Goal: Task Accomplishment & Management: Complete application form

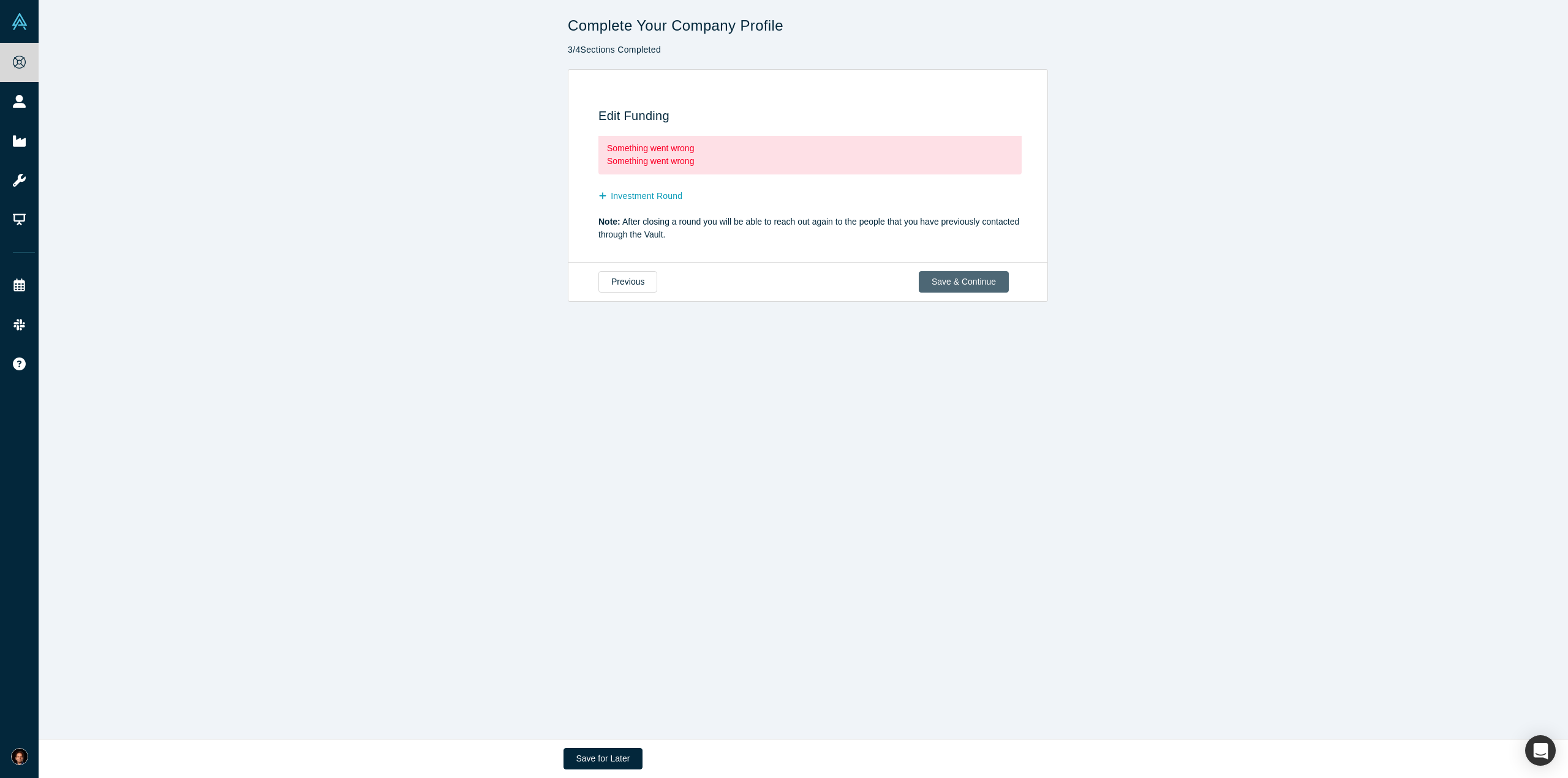
click at [953, 275] on button "Save & Continue" at bounding box center [964, 282] width 90 height 22
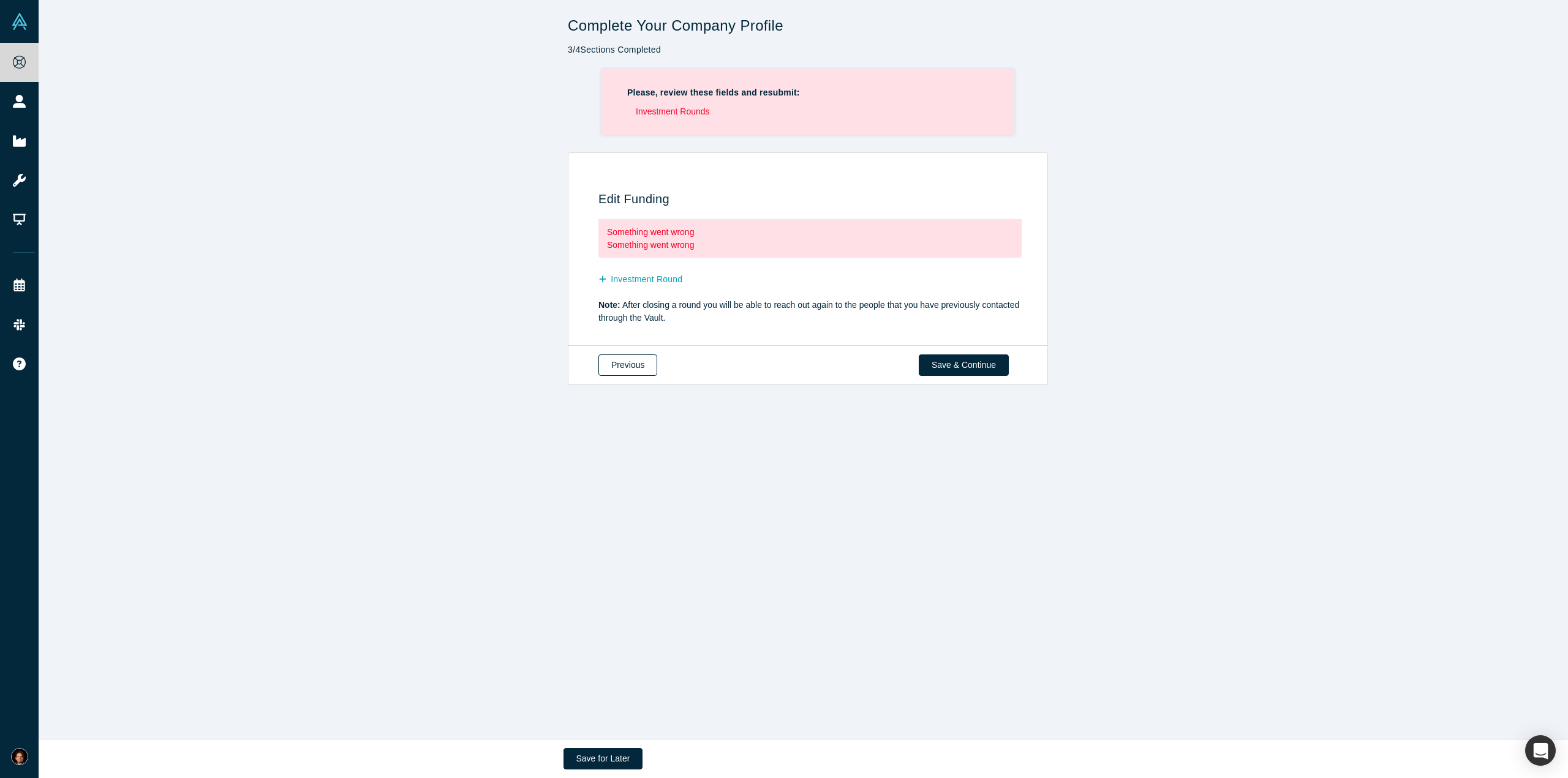
click at [608, 366] on button "Previous" at bounding box center [627, 365] width 59 height 22
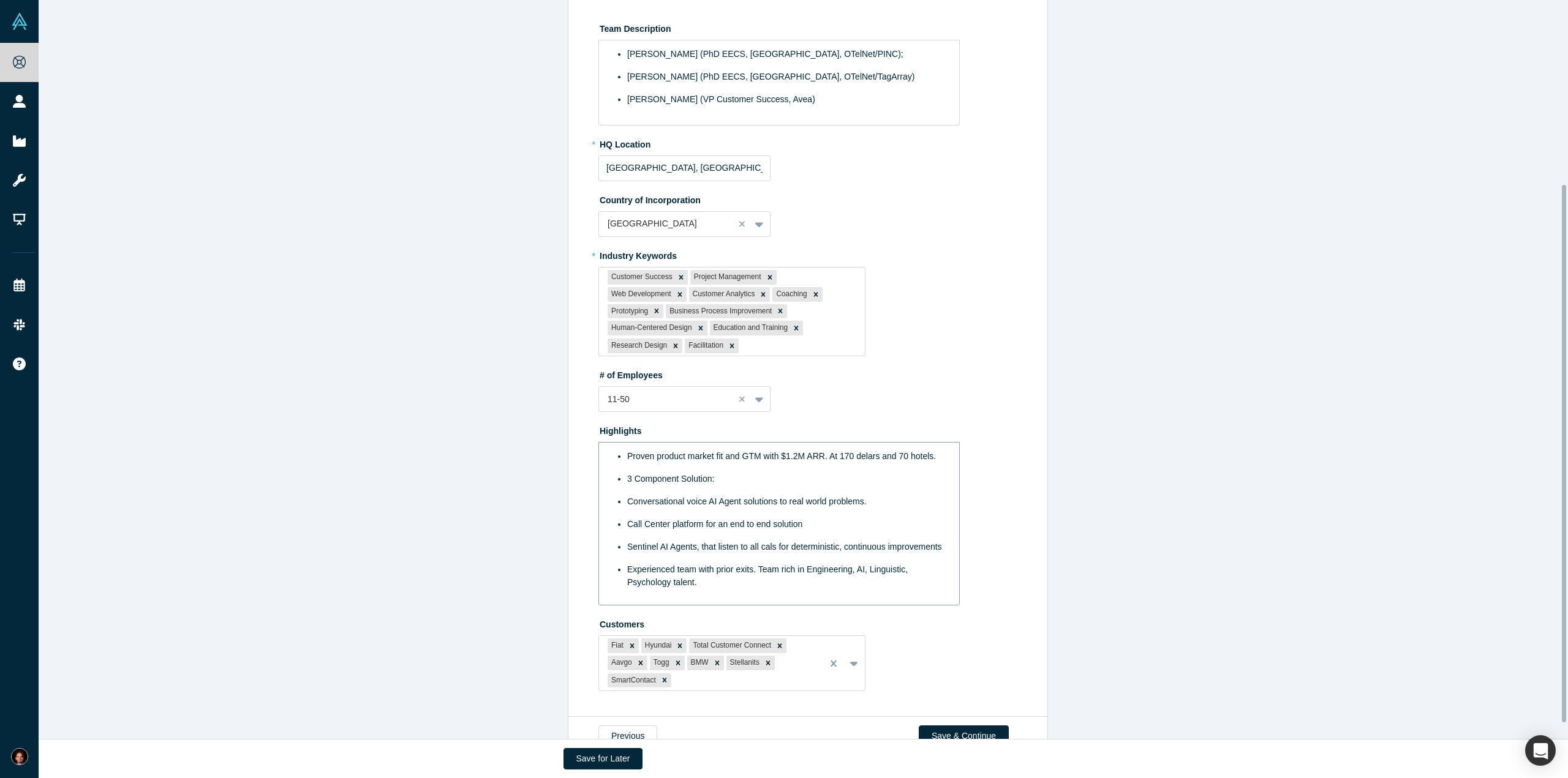
scroll to position [275, 0]
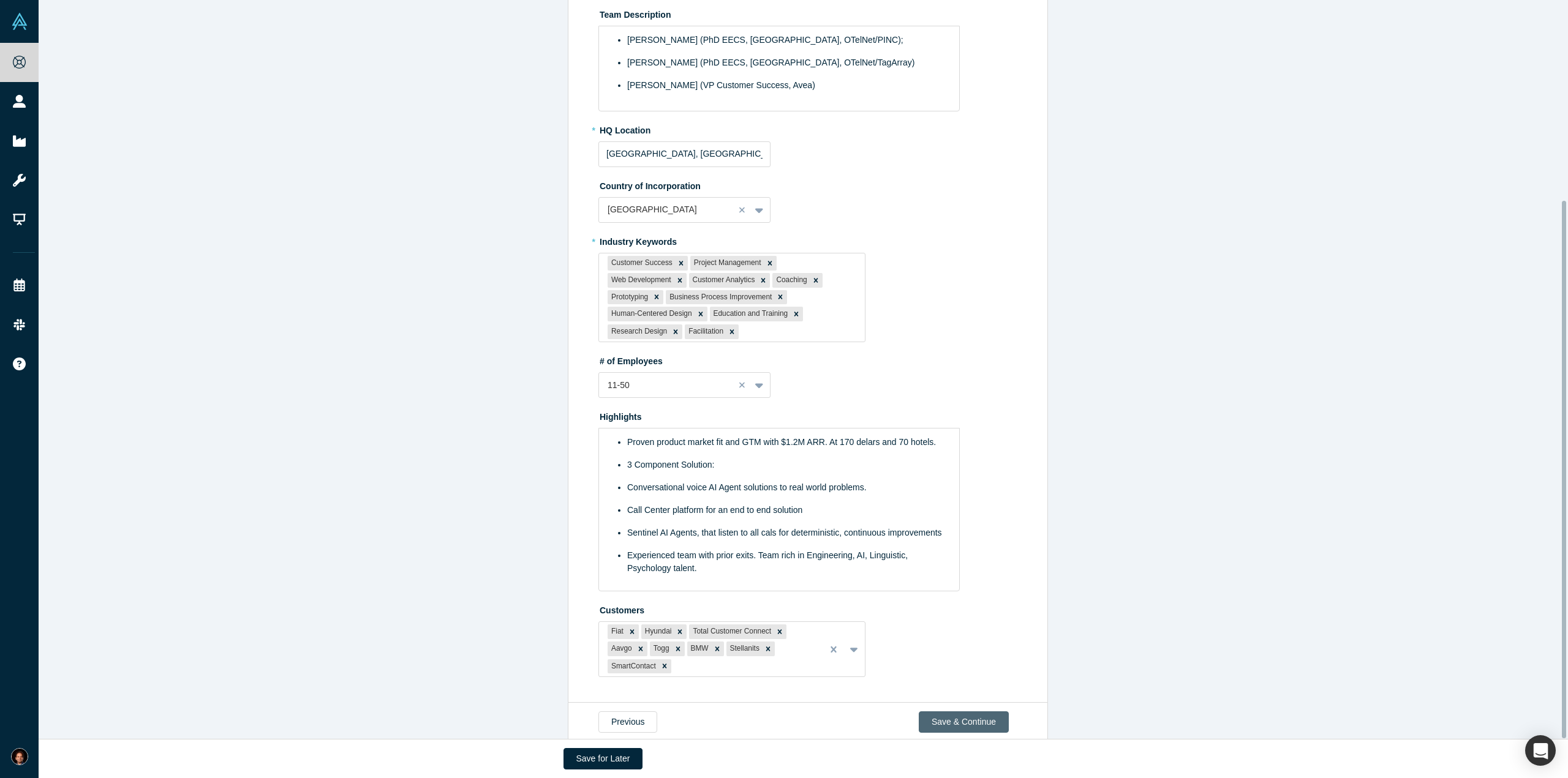
click at [992, 711] on button "Save & Continue" at bounding box center [964, 722] width 90 height 22
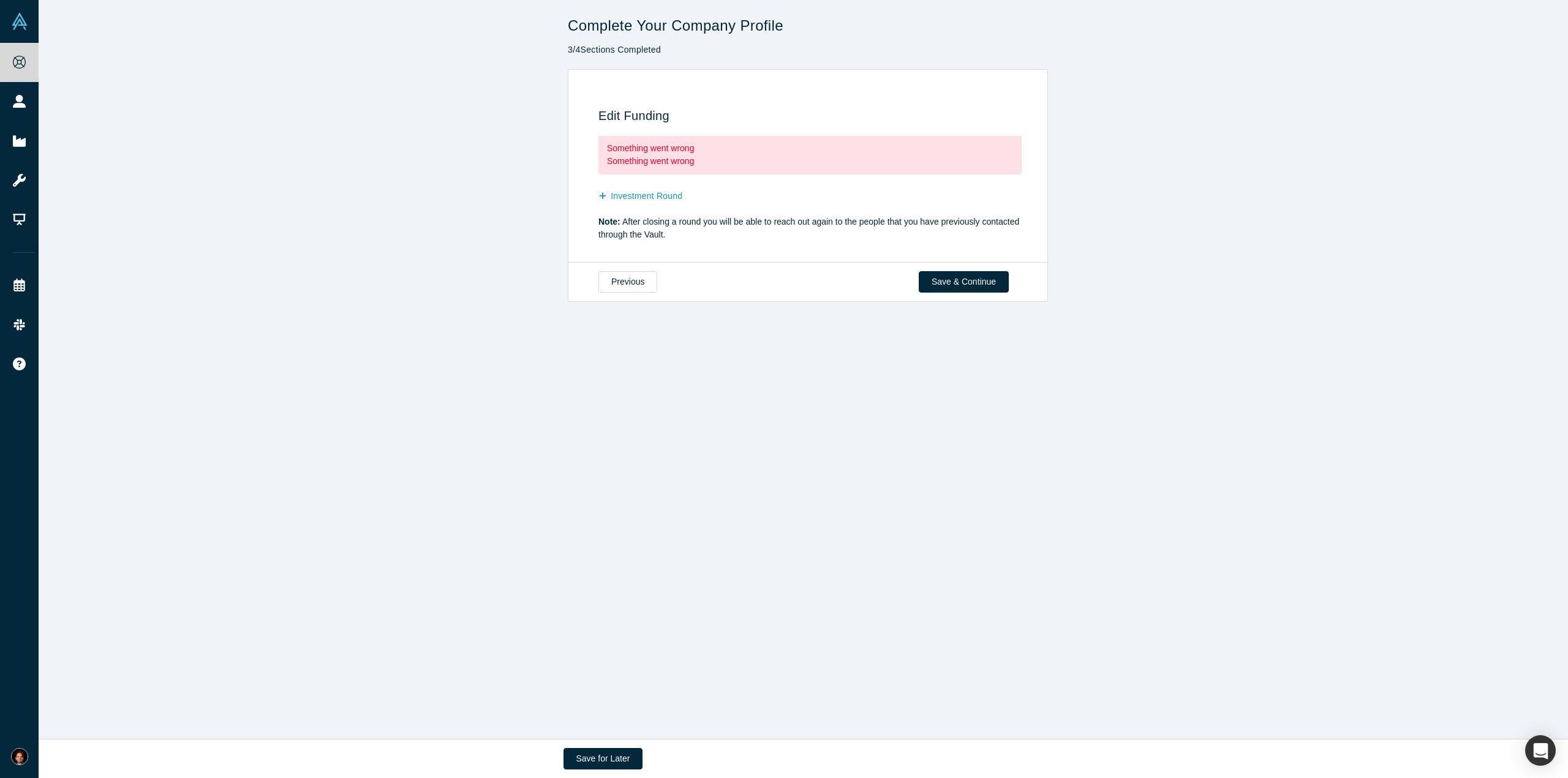
scroll to position [0, 0]
click at [728, 158] on div "Something went wrong" at bounding box center [810, 161] width 406 height 13
click at [632, 199] on button "Investment Round" at bounding box center [647, 196] width 97 height 22
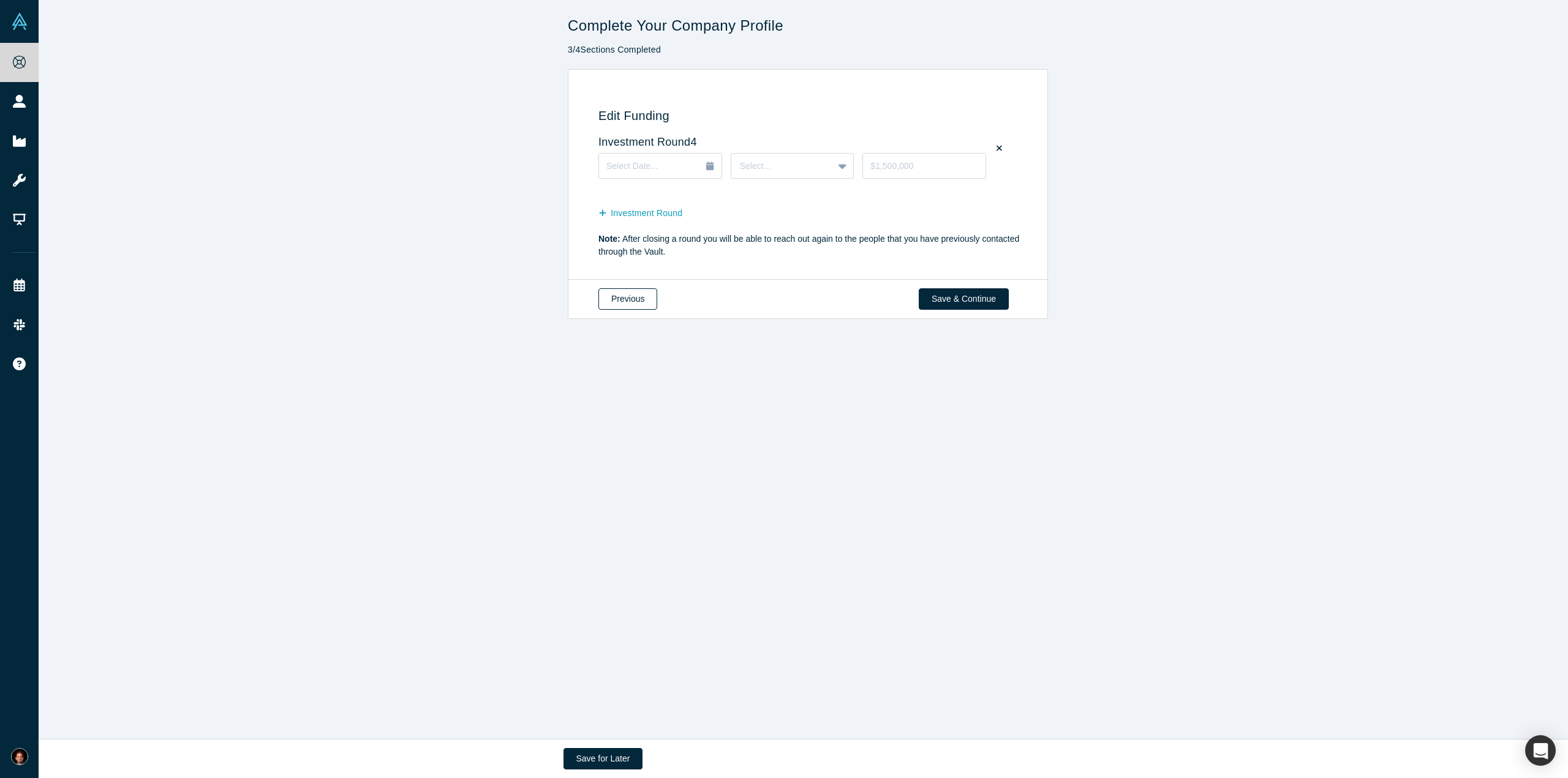
click at [623, 299] on button "Previous" at bounding box center [627, 299] width 59 height 22
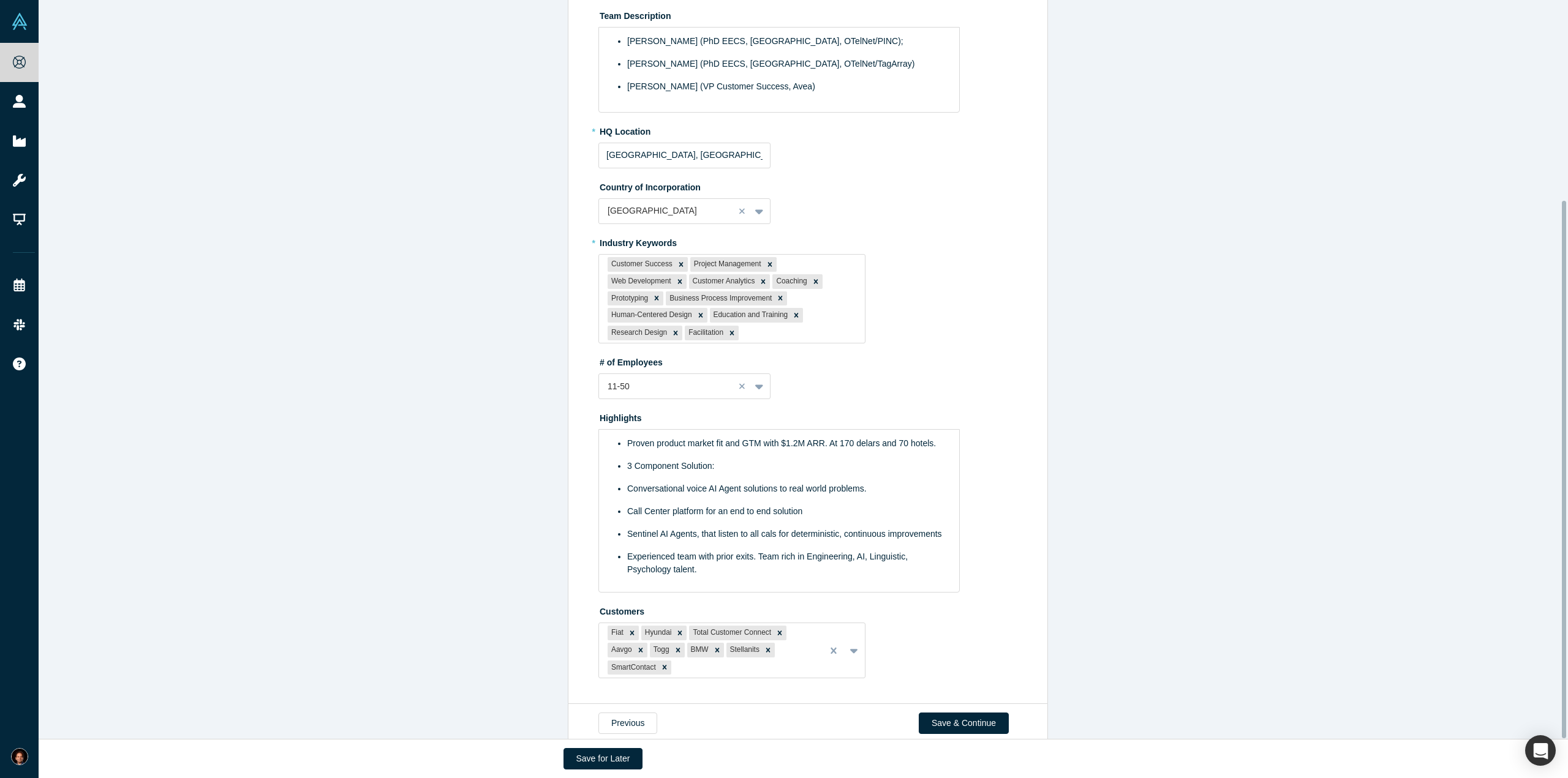
scroll to position [275, 0]
click at [986, 713] on div "Previous Save & Continue" at bounding box center [808, 722] width 480 height 40
click at [984, 711] on button "Save & Continue" at bounding box center [964, 722] width 90 height 22
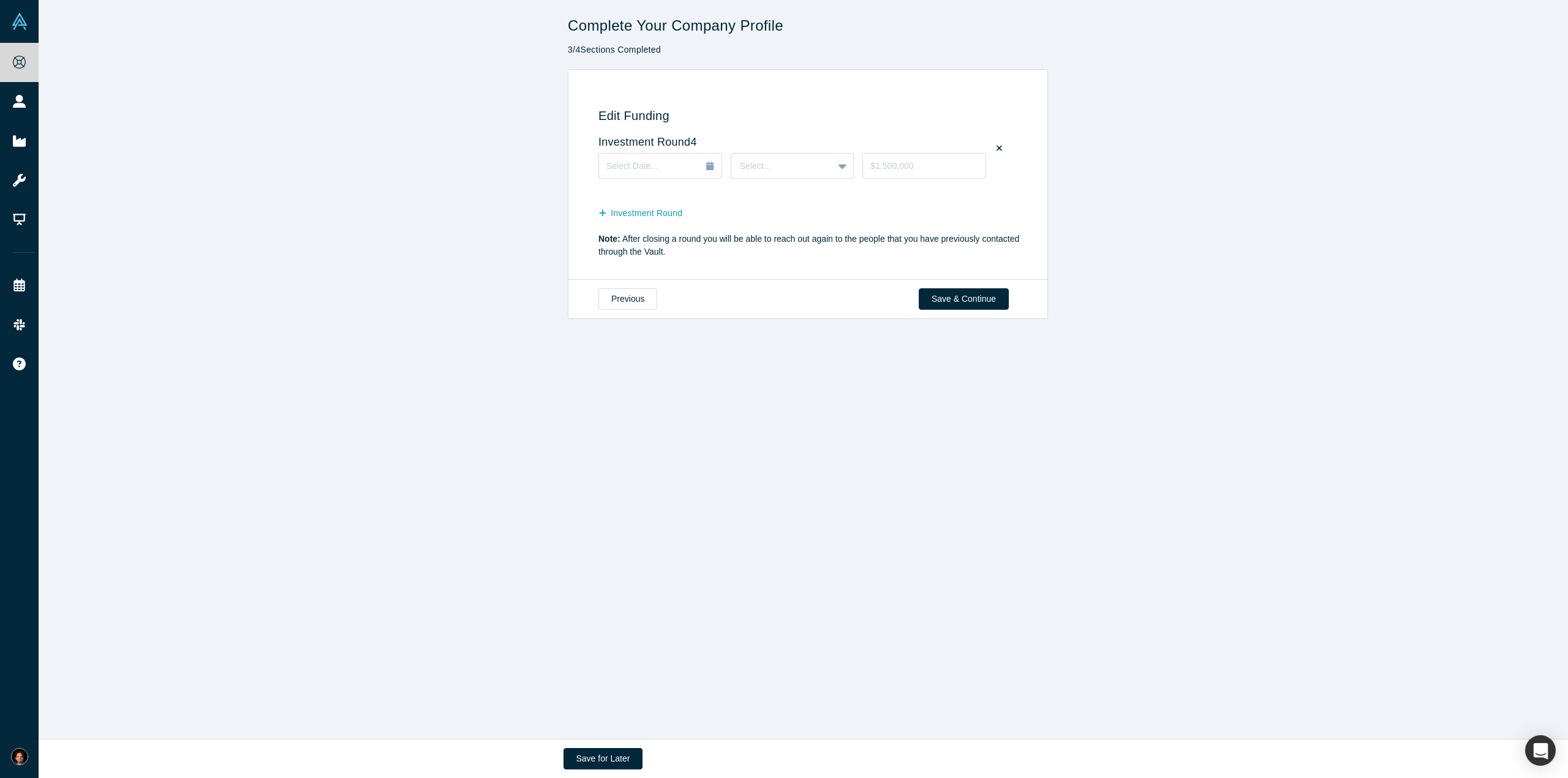
scroll to position [0, 0]
click at [976, 302] on button "Save & Continue" at bounding box center [964, 299] width 90 height 22
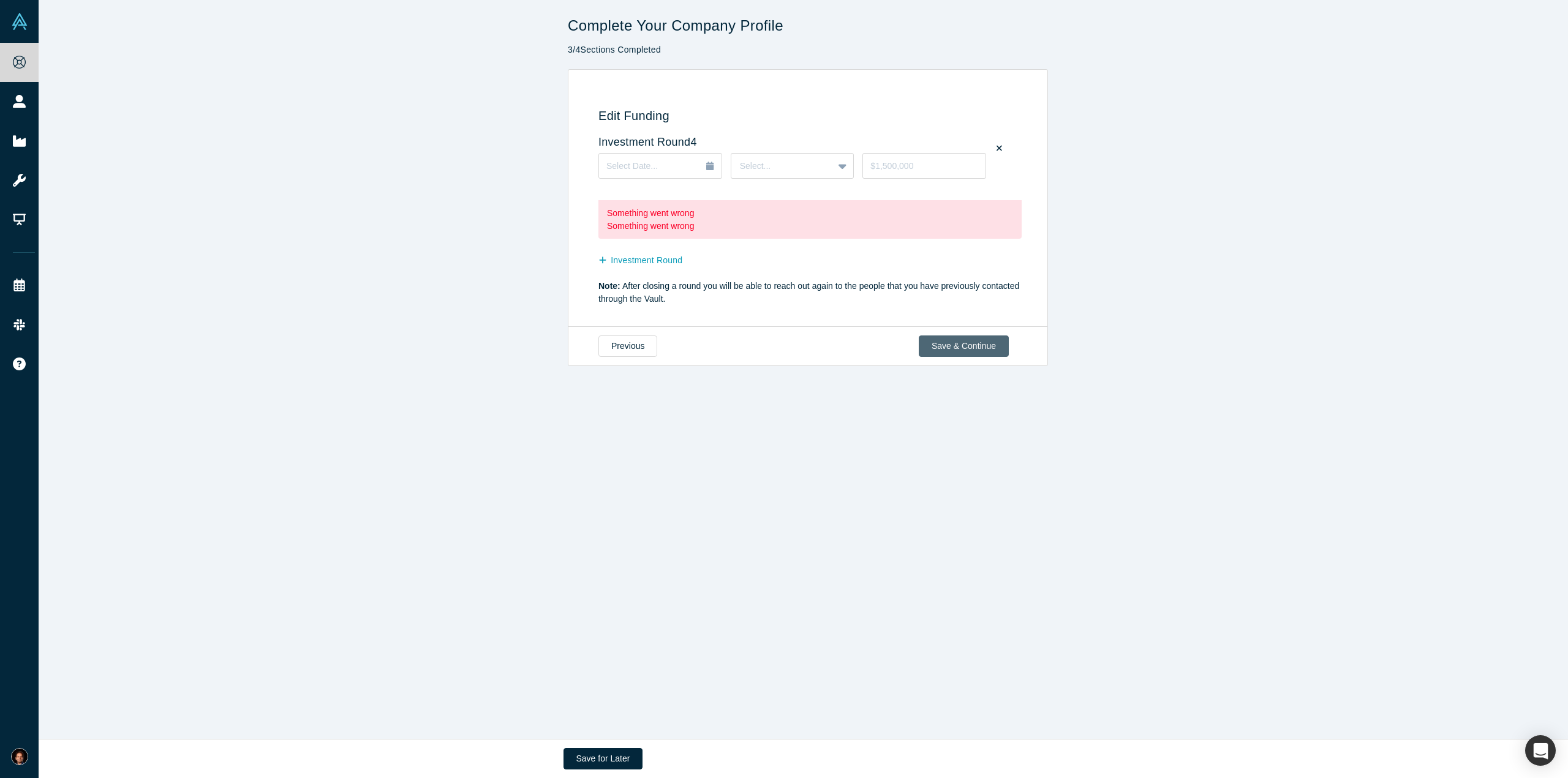
click at [977, 339] on button "Save & Continue" at bounding box center [964, 346] width 90 height 22
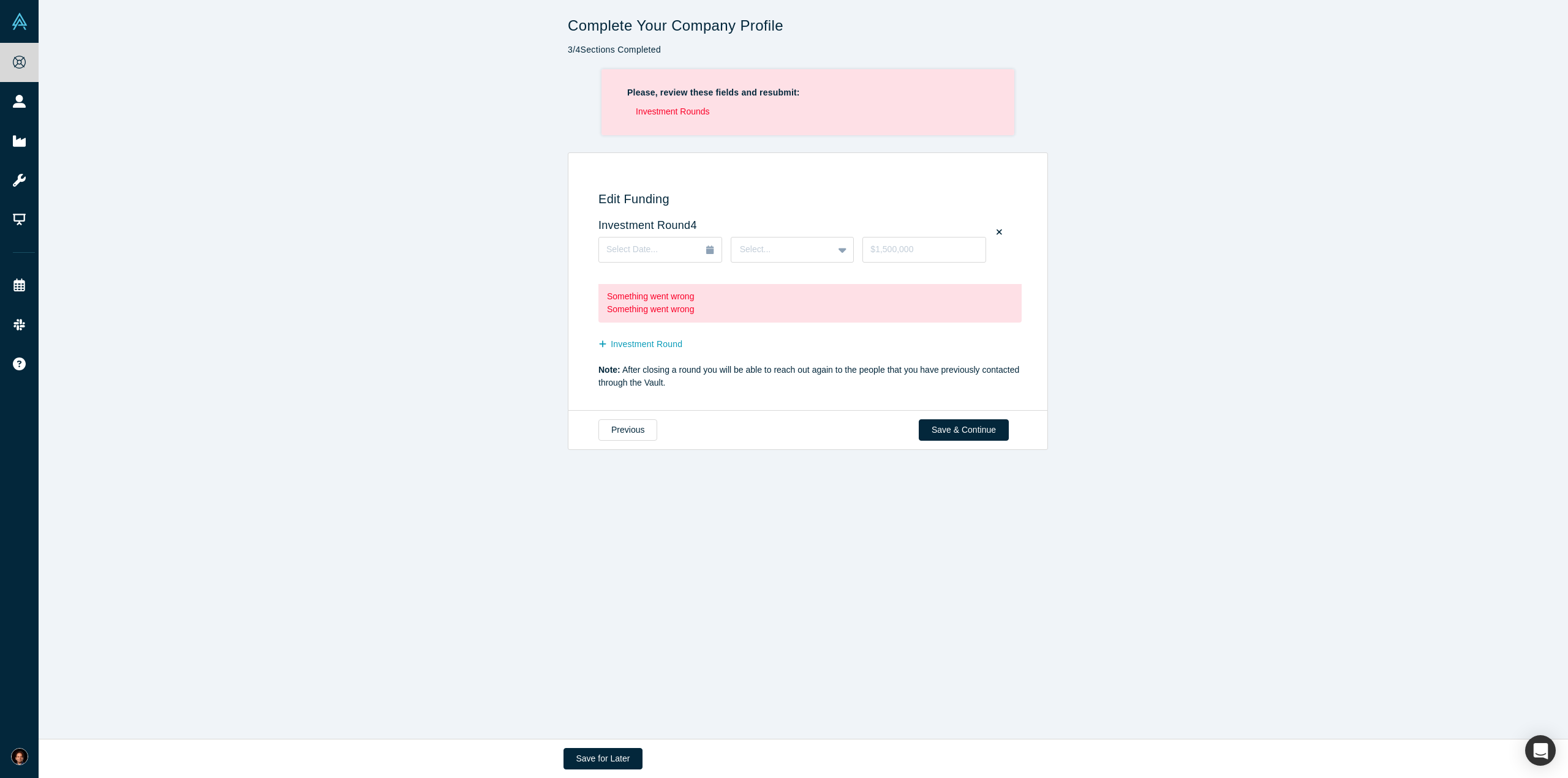
click at [680, 107] on li "Investment Rounds" at bounding box center [812, 111] width 353 height 13
click at [669, 302] on div "Something went wrong" at bounding box center [810, 296] width 406 height 13
click at [997, 232] on icon at bounding box center [999, 232] width 5 height 5
click at [0, 0] on input "checkbox" at bounding box center [0, 0] width 0 height 0
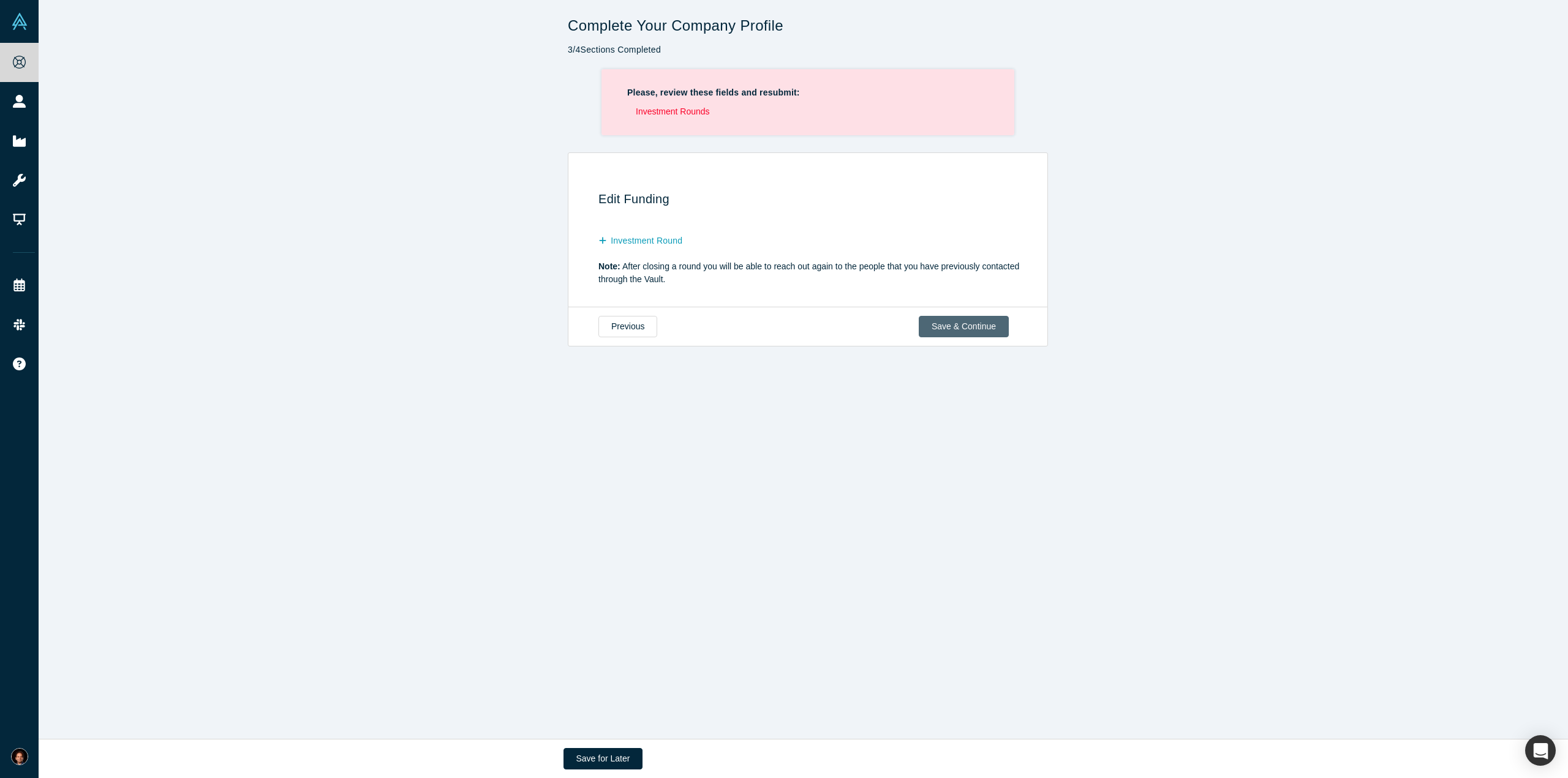
click at [978, 326] on button "Save & Continue" at bounding box center [964, 327] width 90 height 22
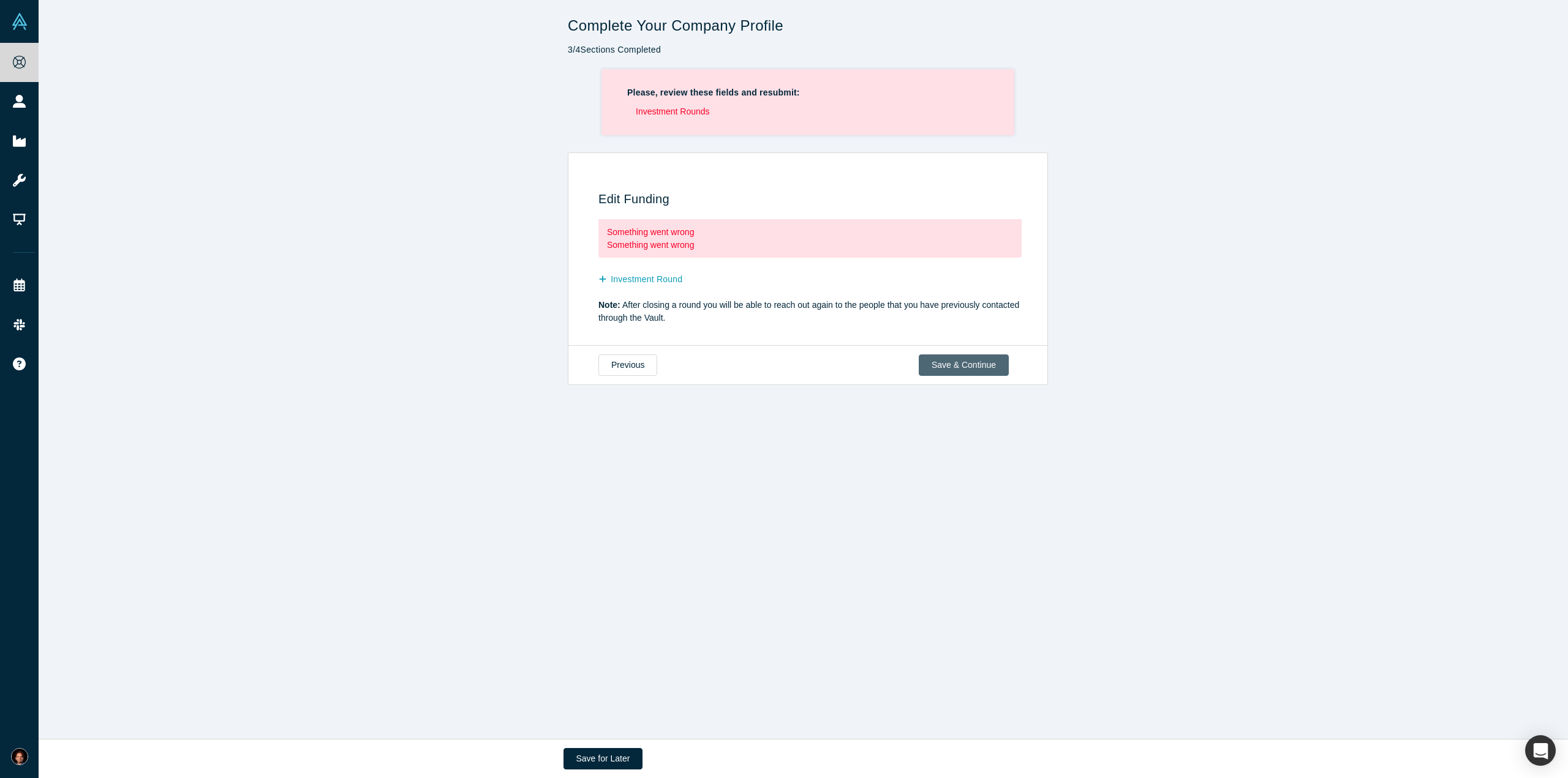
click at [975, 363] on button "Save & Continue" at bounding box center [964, 365] width 90 height 22
click at [657, 278] on button "Investment Round" at bounding box center [647, 280] width 97 height 22
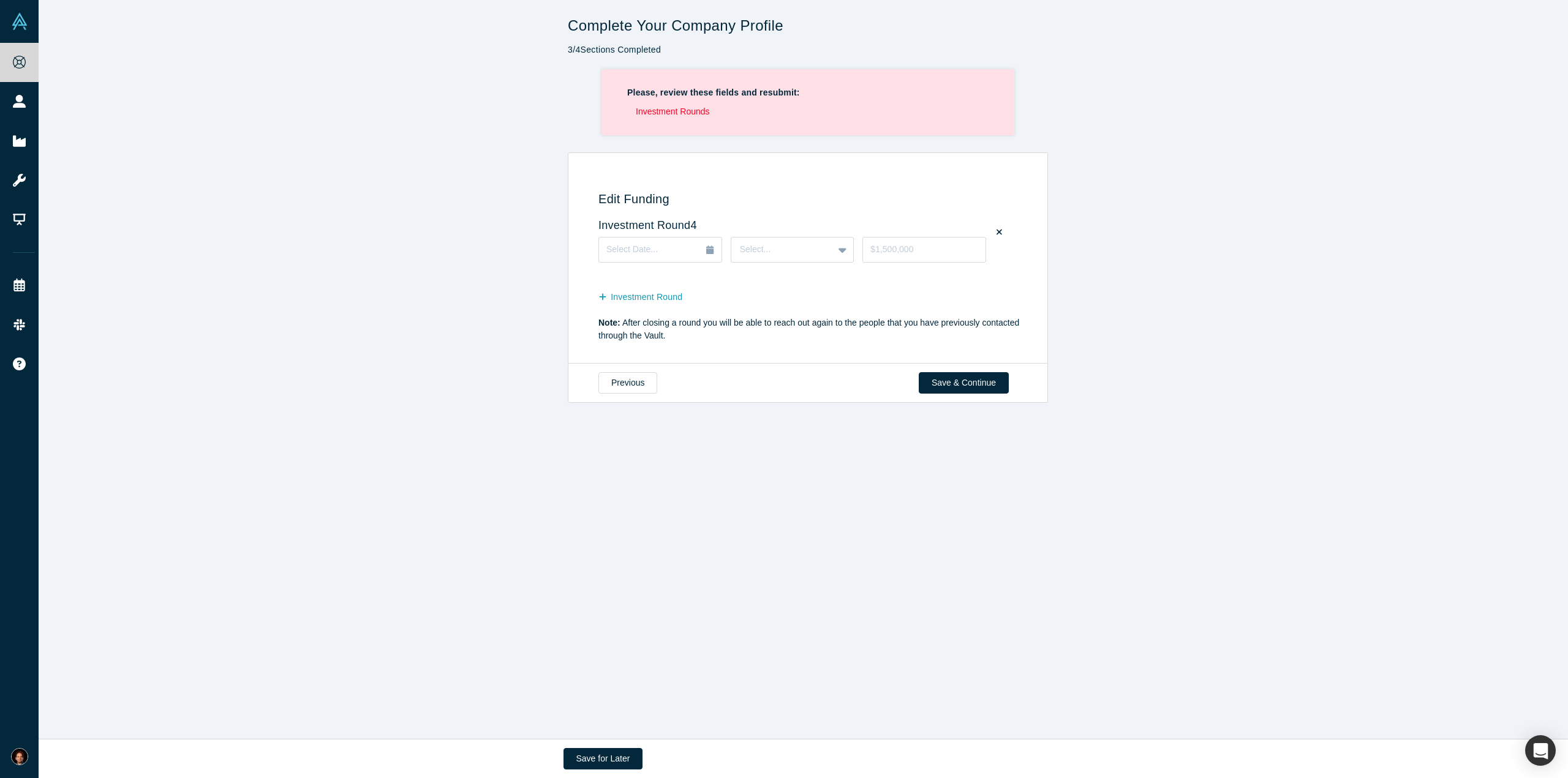
click at [997, 233] on icon at bounding box center [999, 232] width 5 height 5
click at [0, 0] on input "checkbox" at bounding box center [0, 0] width 0 height 0
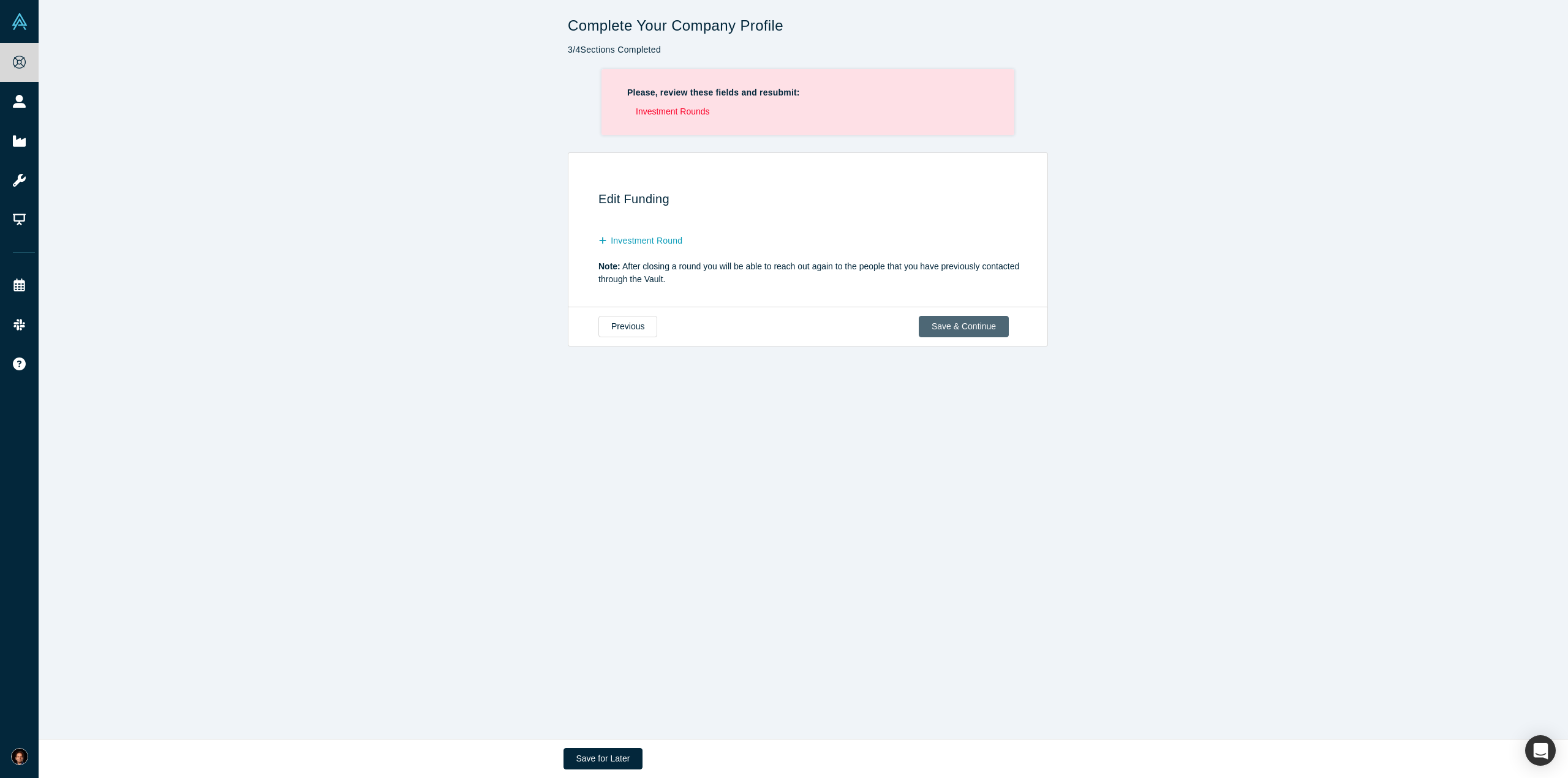
click at [979, 329] on button "Save & Continue" at bounding box center [964, 327] width 90 height 22
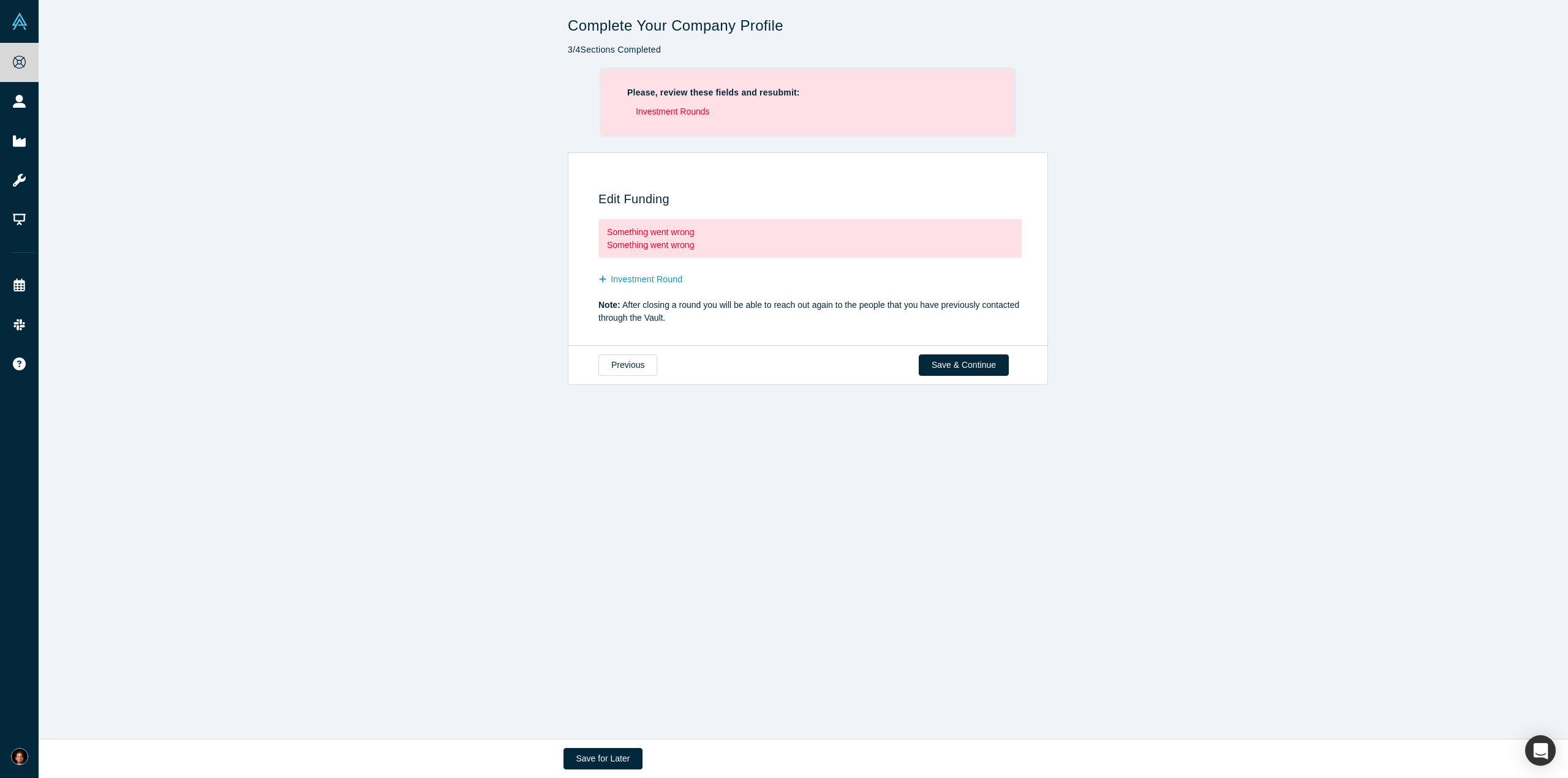
click at [454, 376] on div "Complete Your Company Profile 3 / 4 Sections Completed Please, review these fie…" at bounding box center [807, 374] width 1538 height 748
click at [583, 750] on button "Save for Later" at bounding box center [603, 759] width 80 height 22
click at [975, 366] on button "Save & Continue" at bounding box center [964, 365] width 90 height 22
click at [619, 767] on button "Save for Later" at bounding box center [603, 759] width 80 height 22
click at [495, 548] on div "Complete Your Company Profile 3 / 4 Sections Completed Please, review these fie…" at bounding box center [807, 374] width 1538 height 748
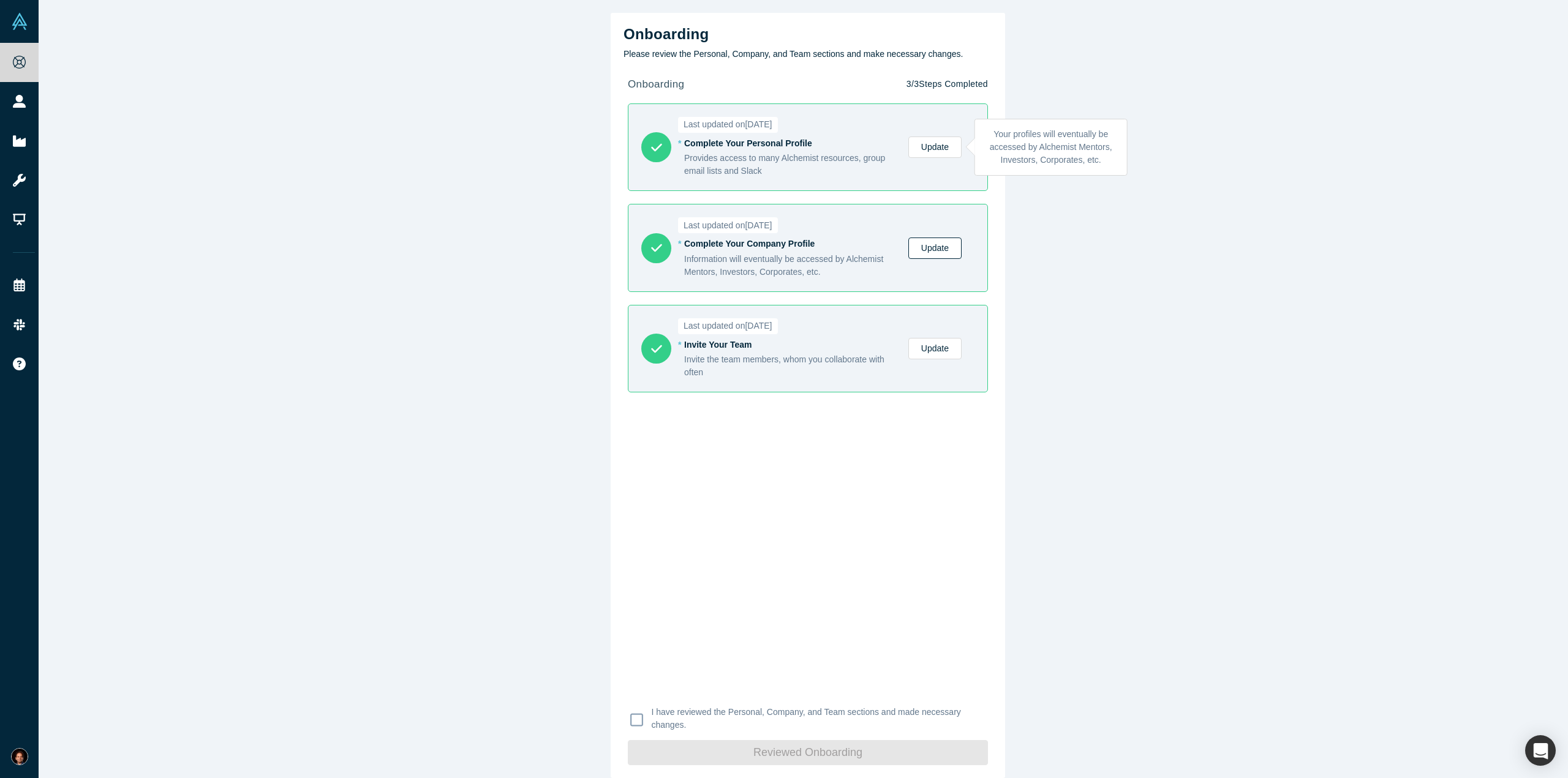
click at [937, 244] on link "Update" at bounding box center [935, 249] width 53 height 22
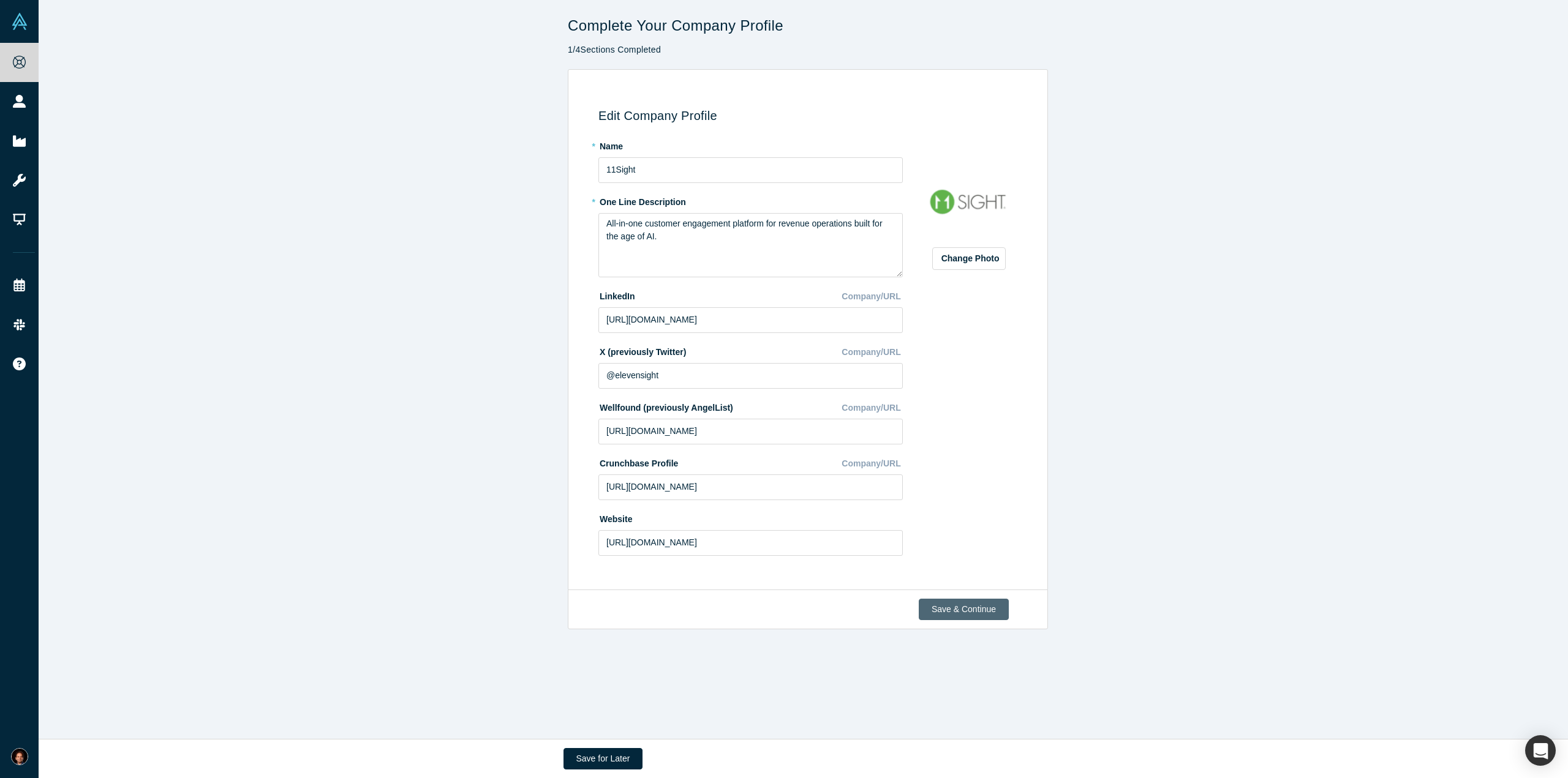
click at [956, 611] on button "Save & Continue" at bounding box center [964, 610] width 90 height 22
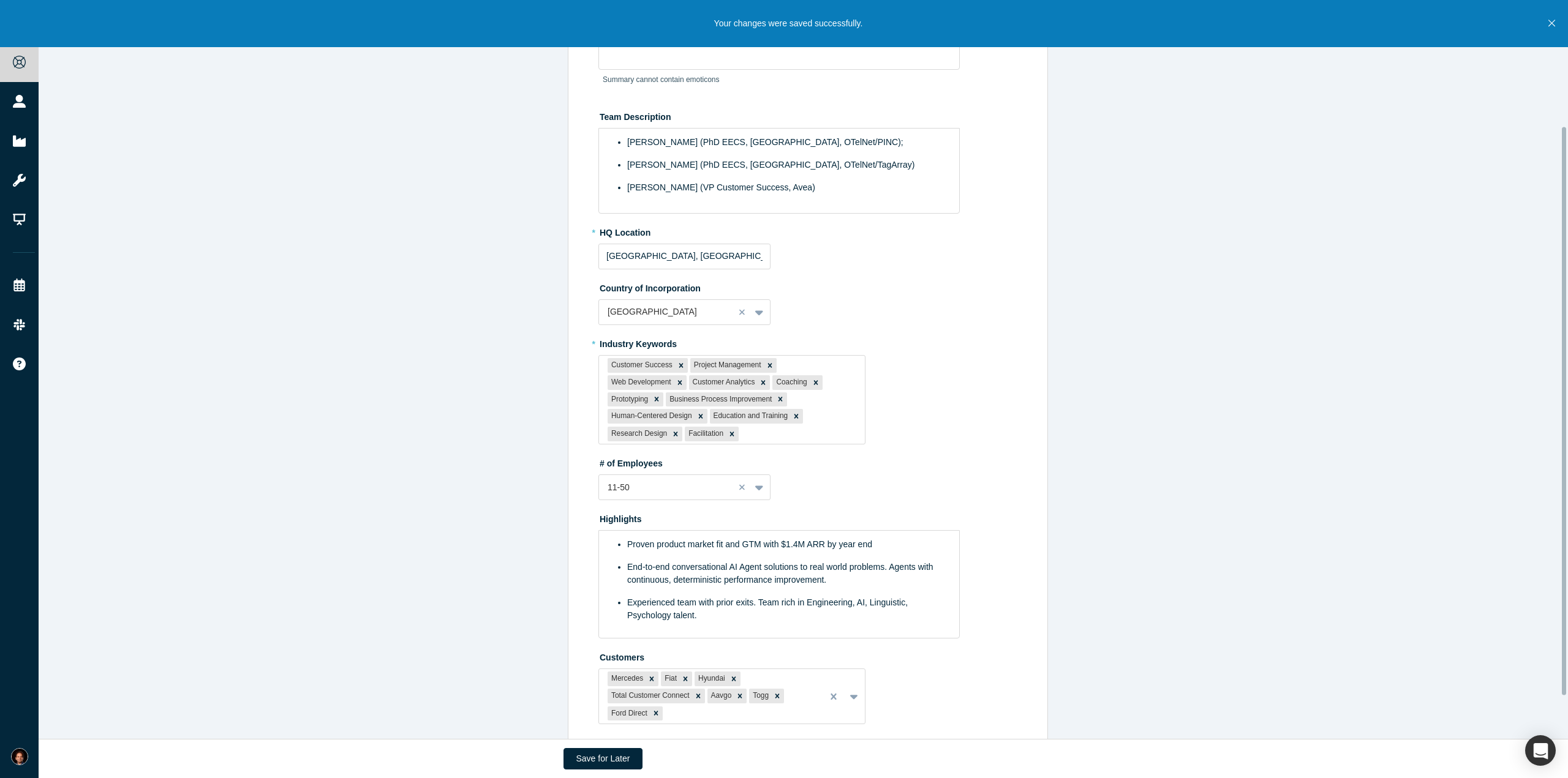
scroll to position [220, 0]
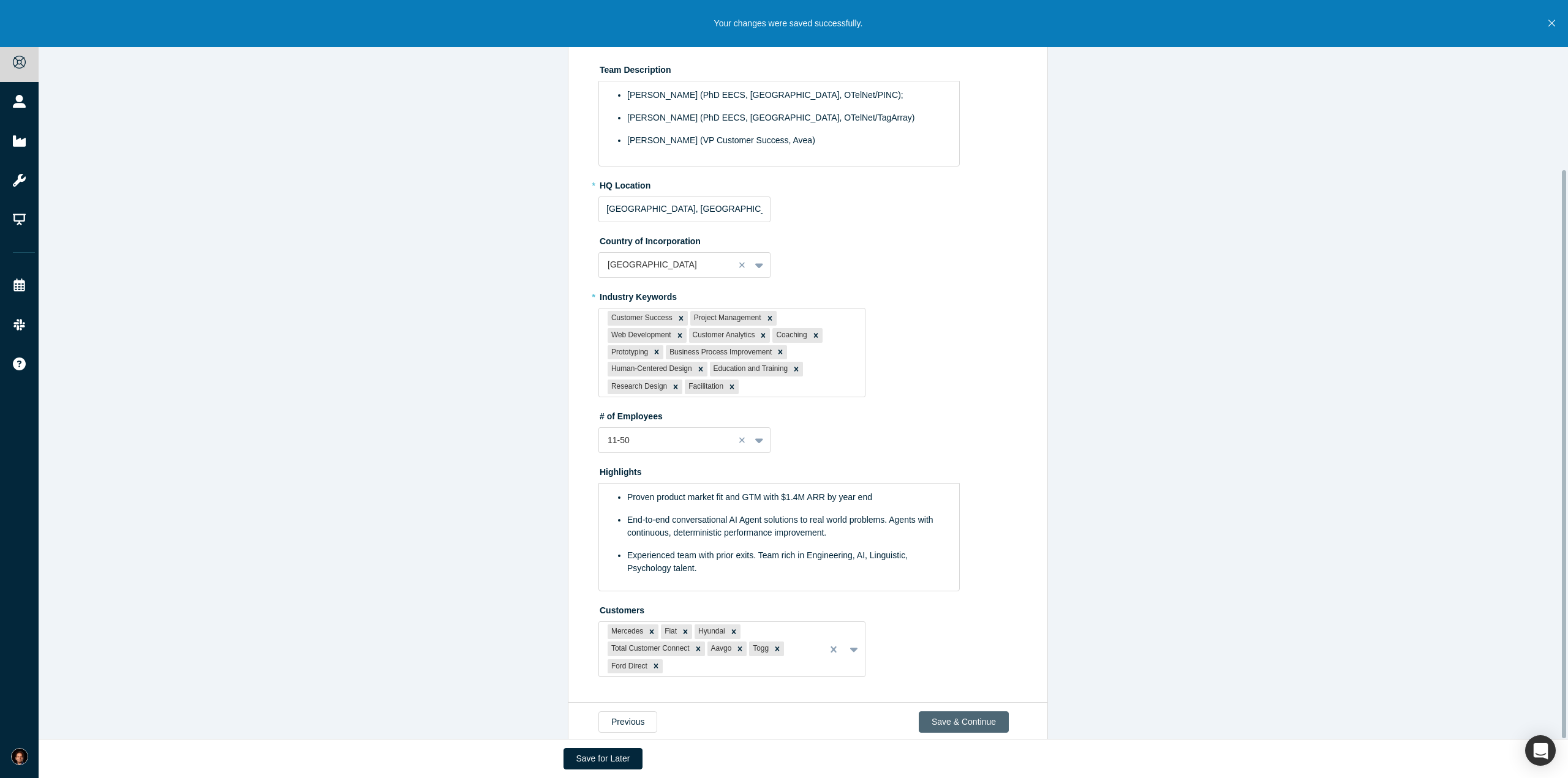
click at [978, 711] on button "Save & Continue" at bounding box center [964, 722] width 90 height 22
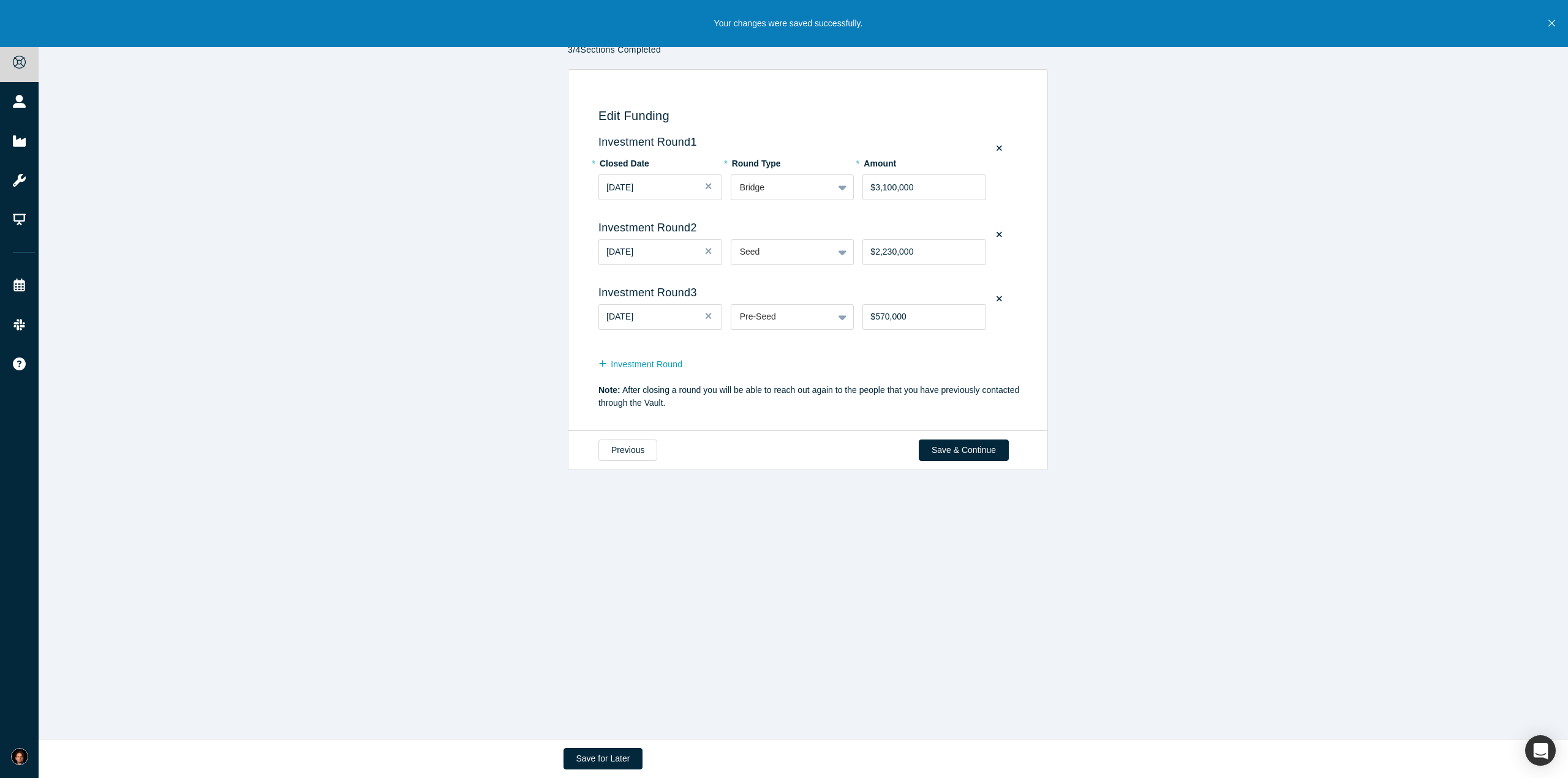
scroll to position [0, 0]
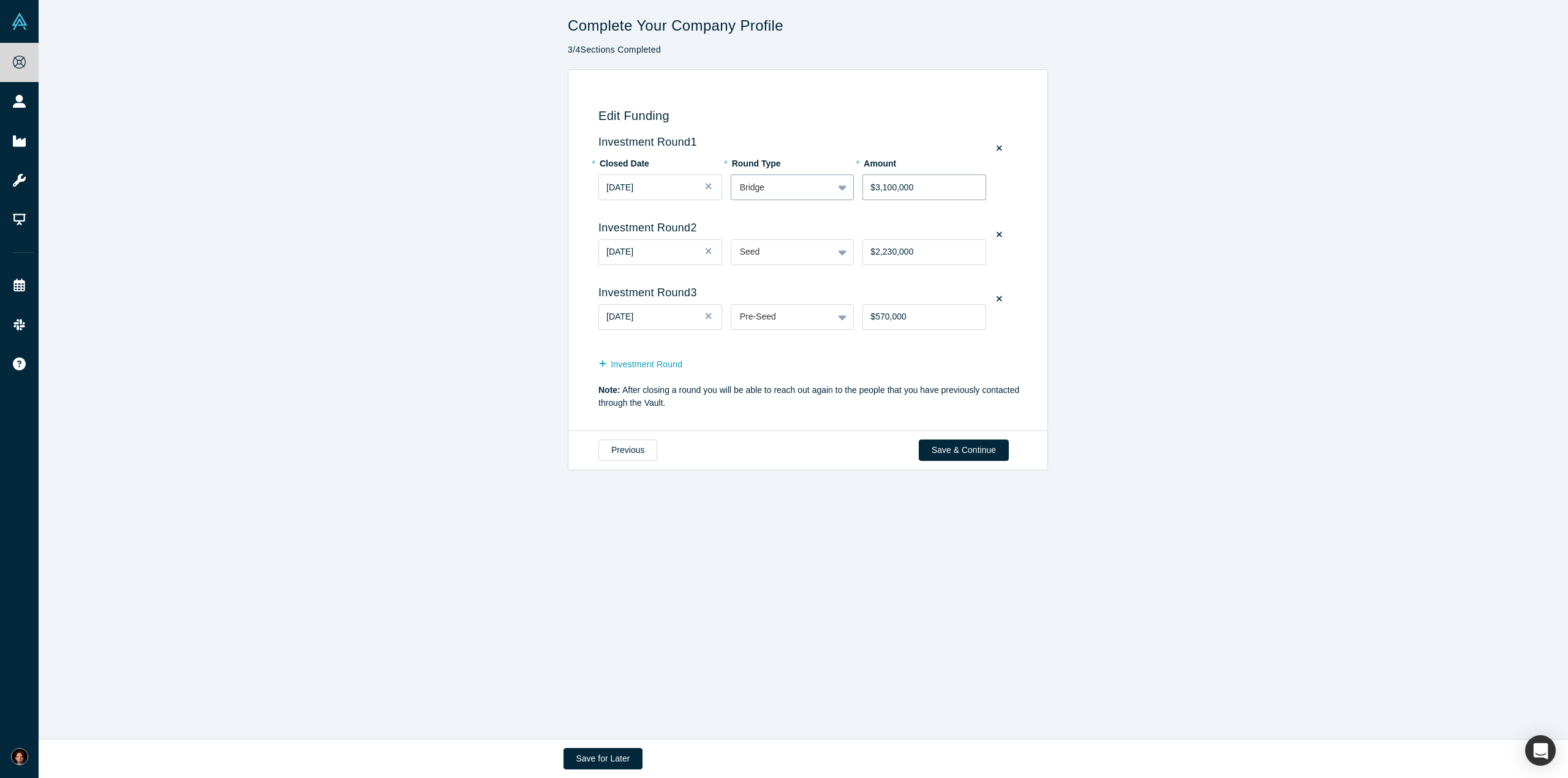
drag, startPoint x: 884, startPoint y: 185, endPoint x: 848, endPoint y: 184, distance: 36.0
click at [848, 184] on div "* Closed Date [DATE] * Round Type Bridge * Amount $3,100,000" at bounding box center [810, 183] width 423 height 60
type input "$53,100,000"
click at [906, 185] on input "$53,100,000" at bounding box center [924, 187] width 124 height 26
drag, startPoint x: 927, startPoint y: 187, endPoint x: 798, endPoint y: 191, distance: 129.1
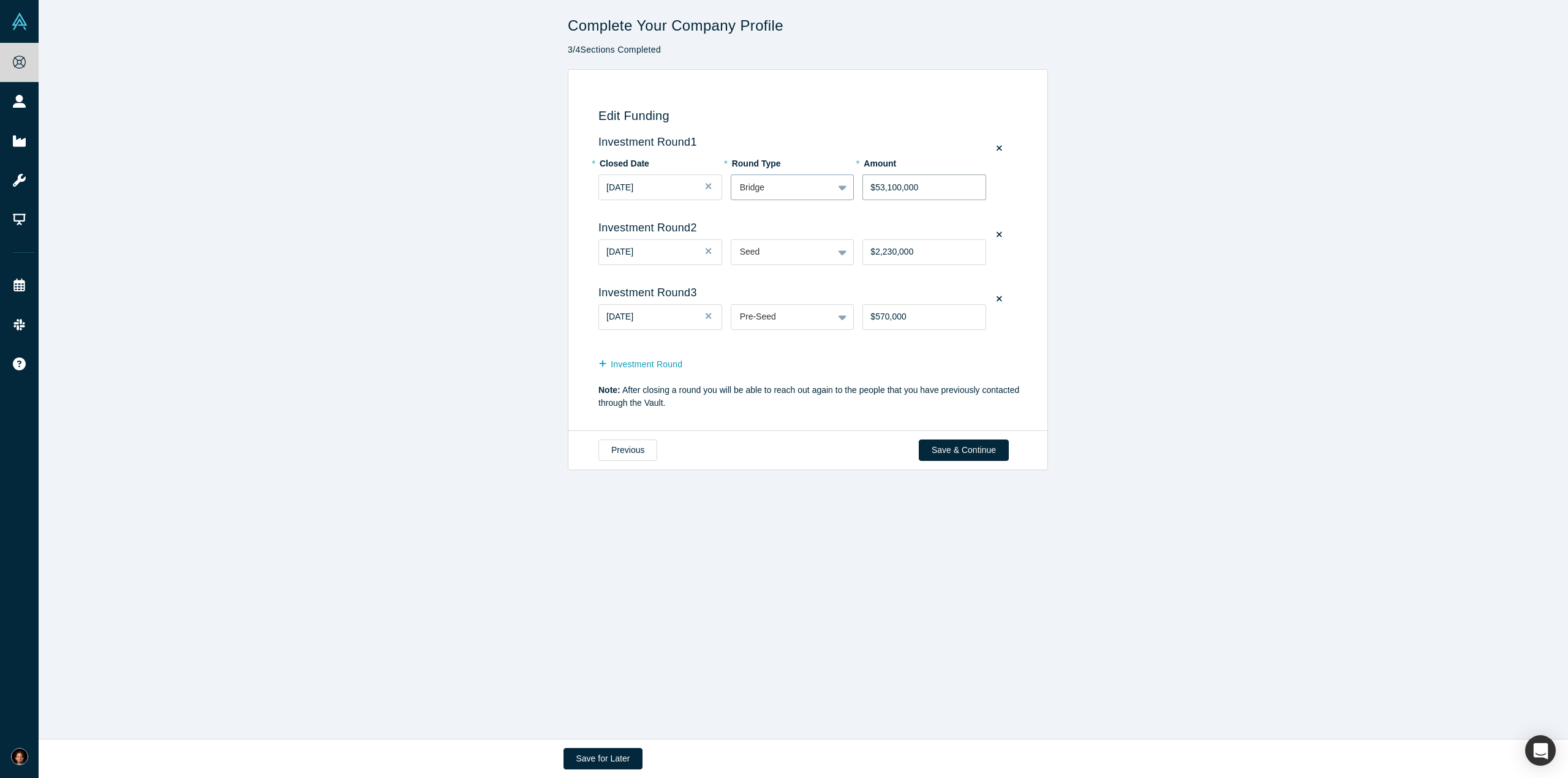
click at [798, 191] on div "* Closed Date [DATE] * Round Type Bridge * Amount $53,100,000" at bounding box center [810, 183] width 423 height 60
type input "$4,500,000"
drag, startPoint x: 1166, startPoint y: 166, endPoint x: 1164, endPoint y: 156, distance: 10.2
click at [1166, 164] on div "Edit Funding Investment Round 1 * Closed Date [DATE] * Round Type Bridge * Amou…" at bounding box center [807, 251] width 1538 height 362
click at [703, 191] on button "Close" at bounding box center [712, 187] width 18 height 26
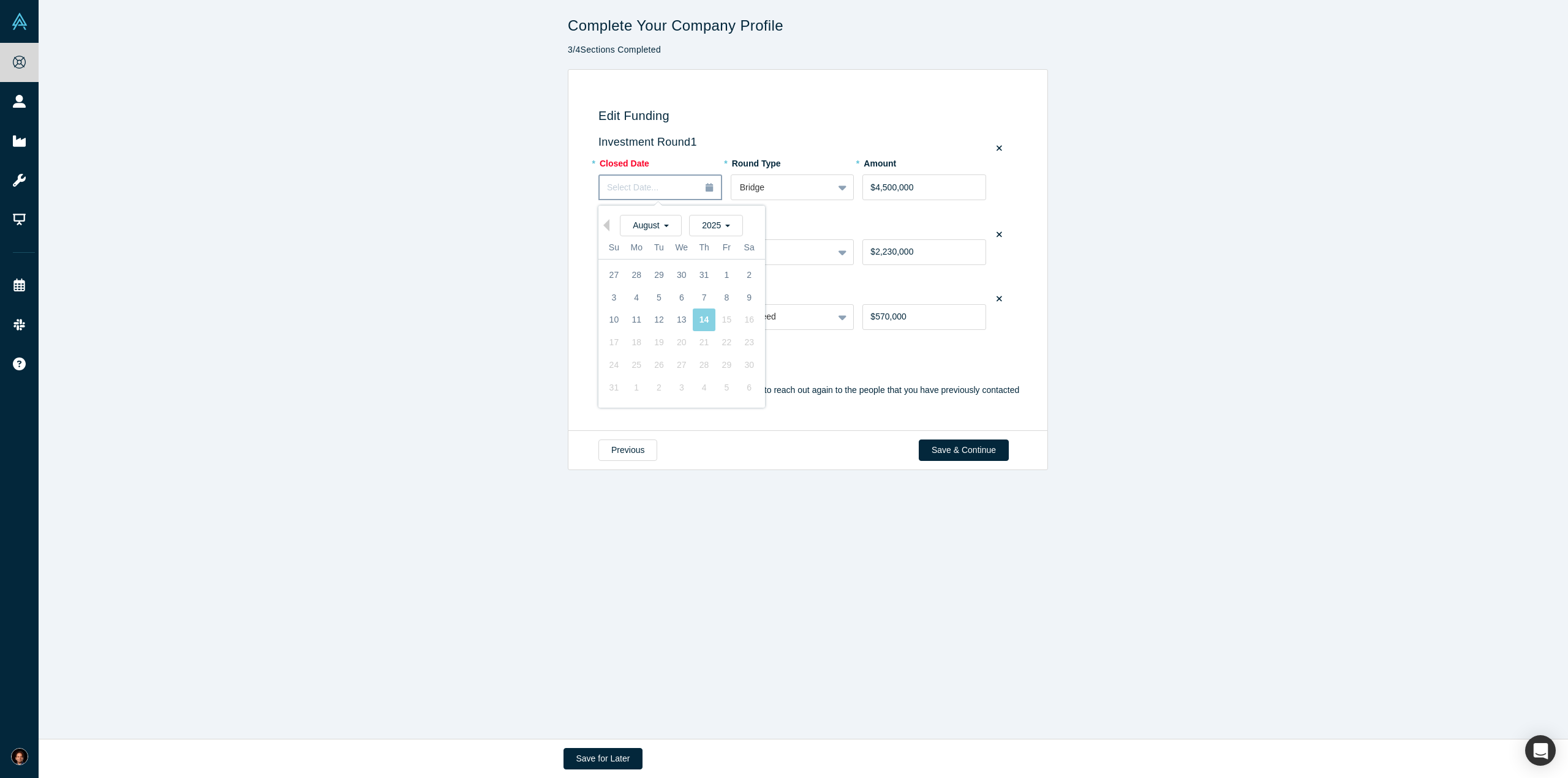
click at [647, 191] on span "Select Date..." at bounding box center [633, 187] width 51 height 10
click at [695, 318] on div "14" at bounding box center [704, 320] width 23 height 23
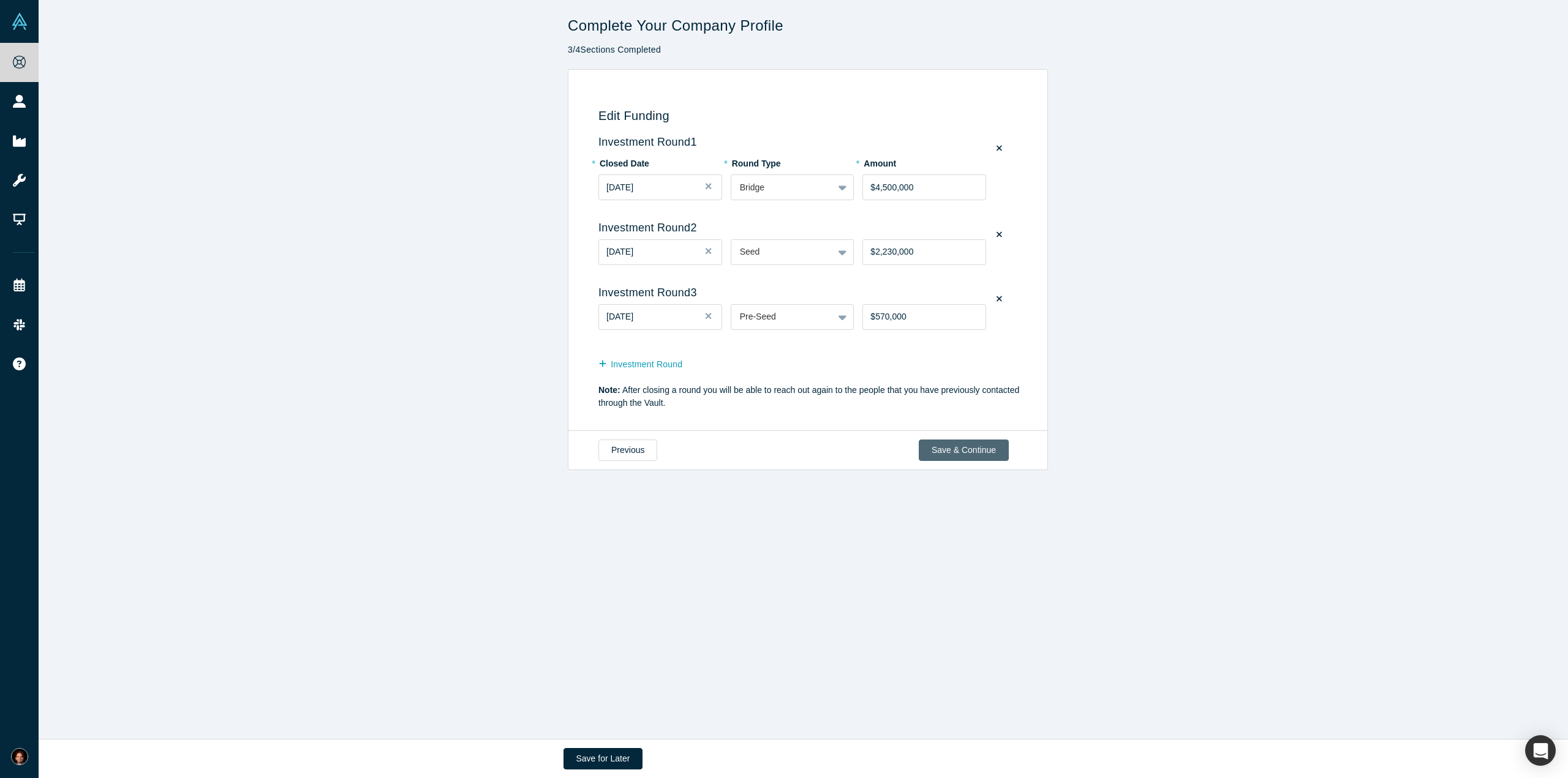
click at [986, 451] on button "Save & Continue" at bounding box center [964, 451] width 90 height 22
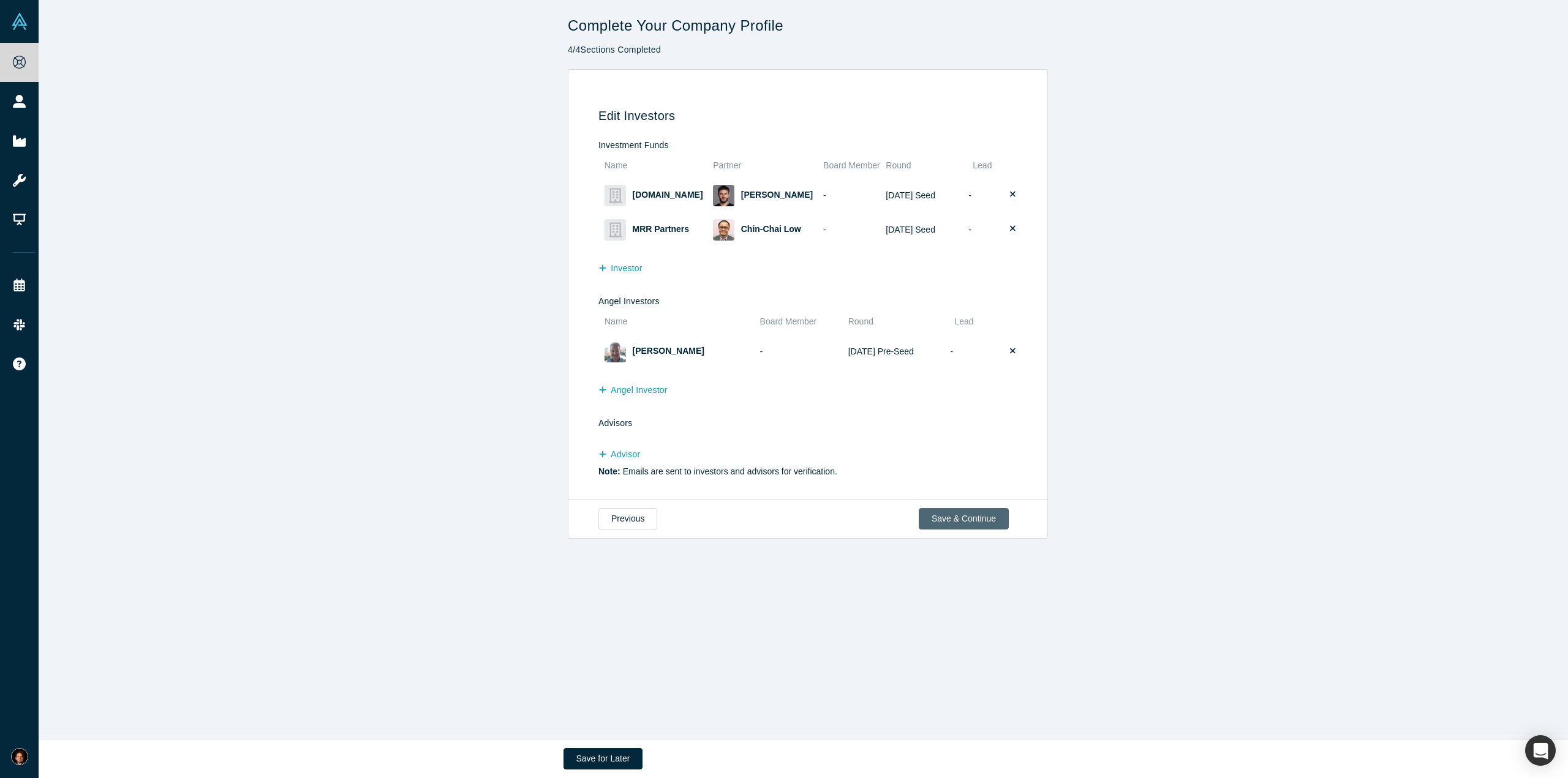
click at [956, 515] on button "Save & Continue" at bounding box center [964, 519] width 90 height 22
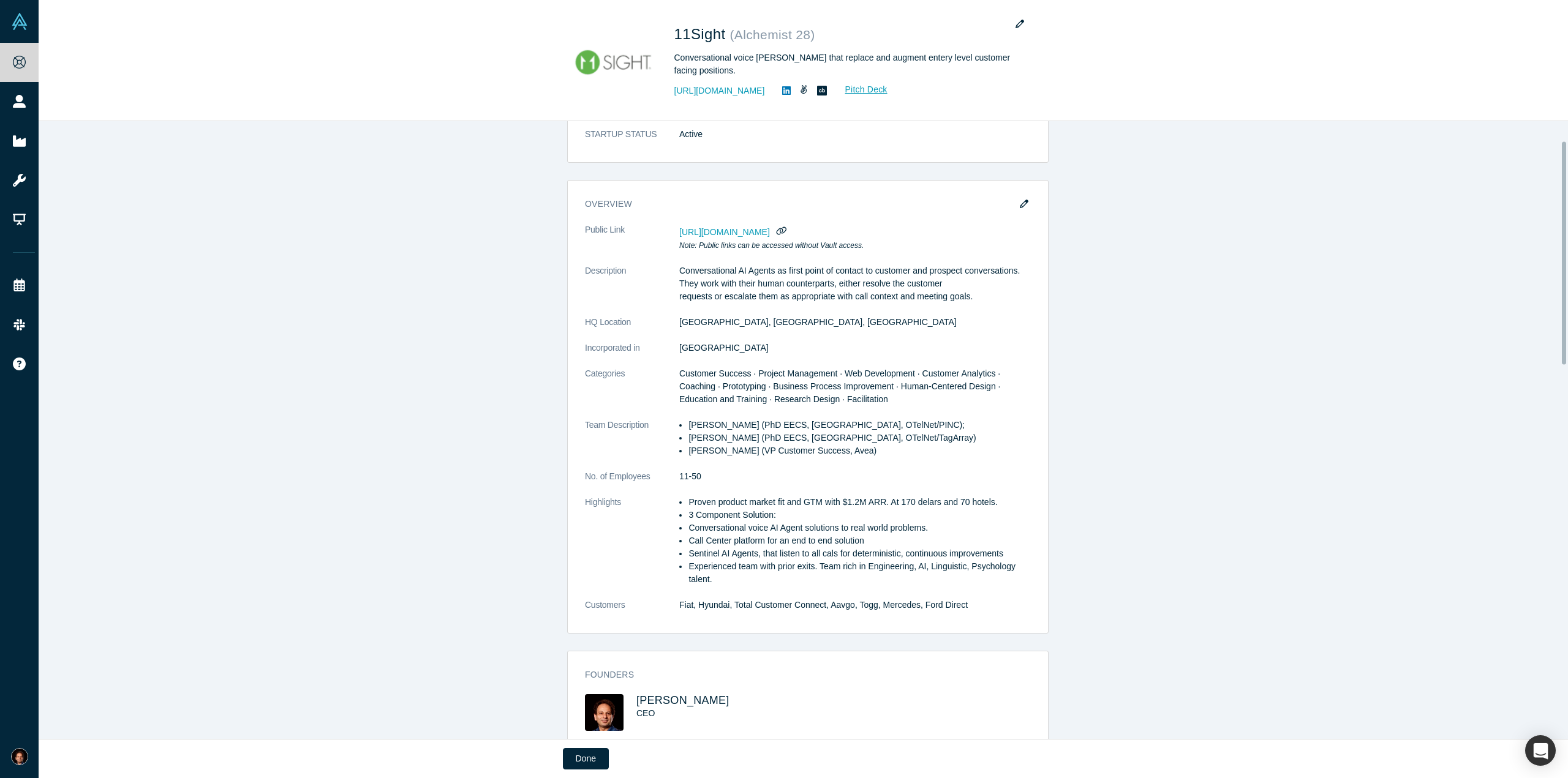
scroll to position [20, 0]
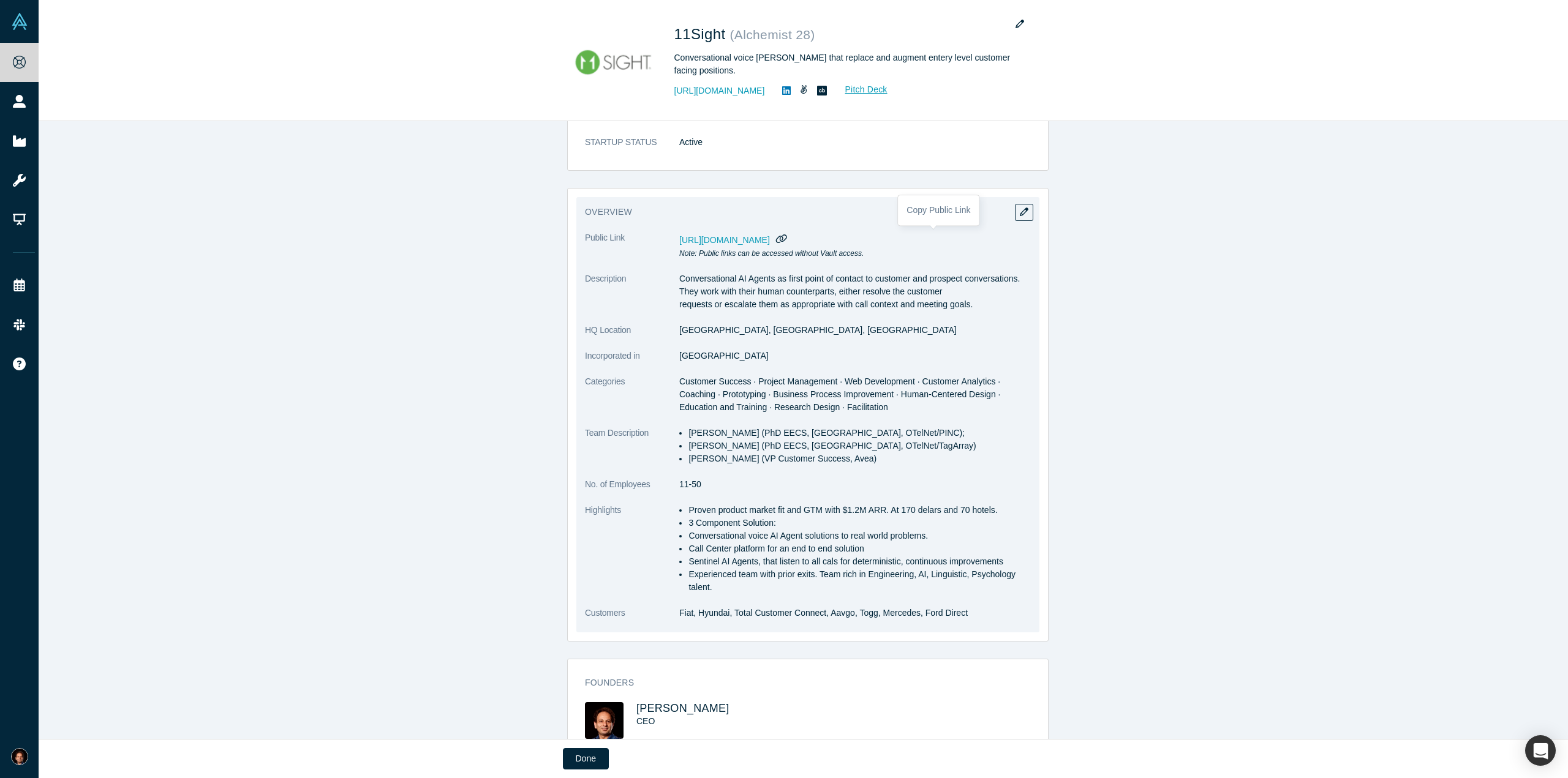
click at [787, 234] on icon "button" at bounding box center [781, 238] width 11 height 9
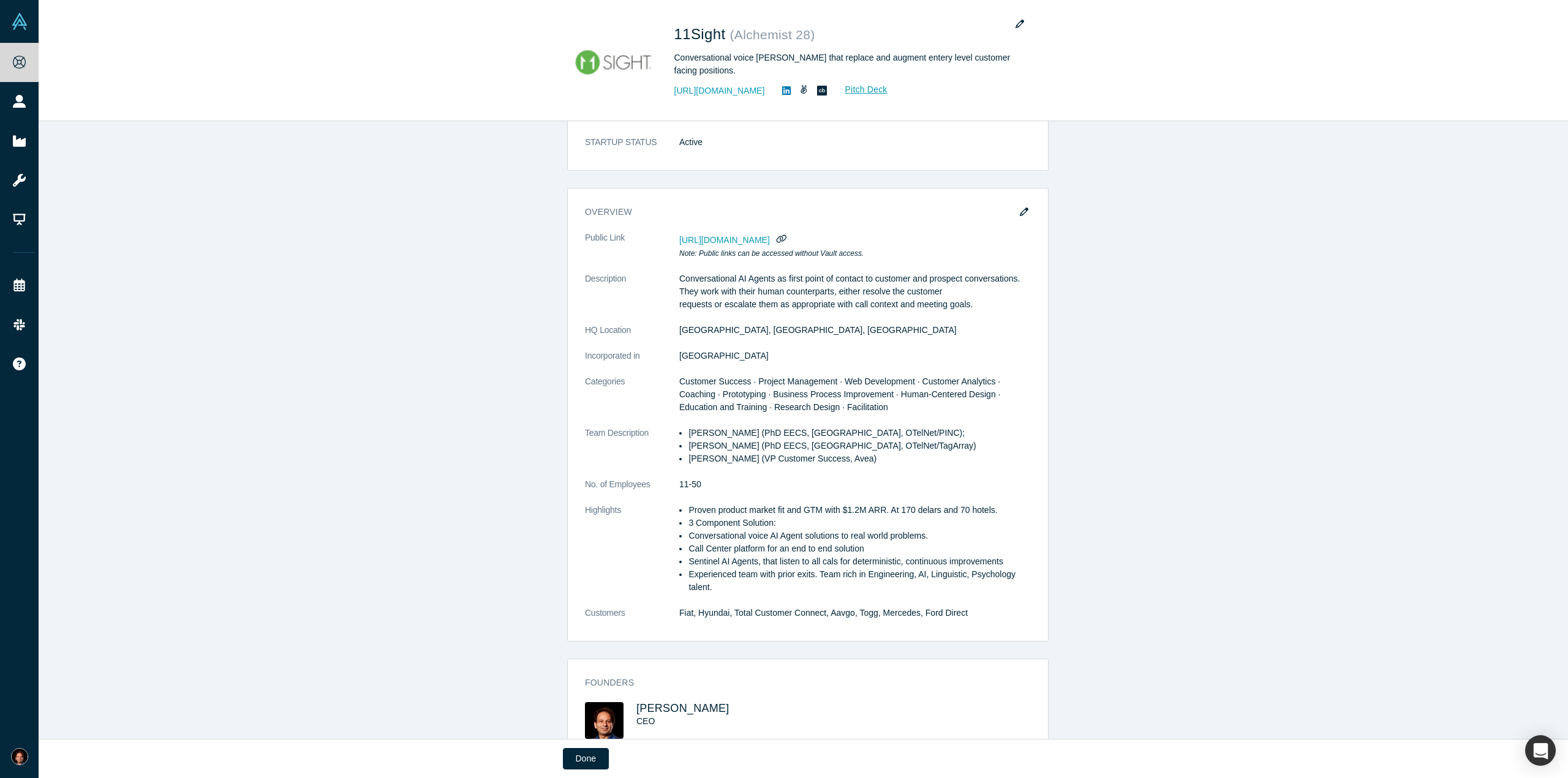
click at [387, 306] on div "STARTUP STATUS Active overview Public Link [URL][DOMAIN_NAME] Note: Public link…" at bounding box center [807, 434] width 1538 height 627
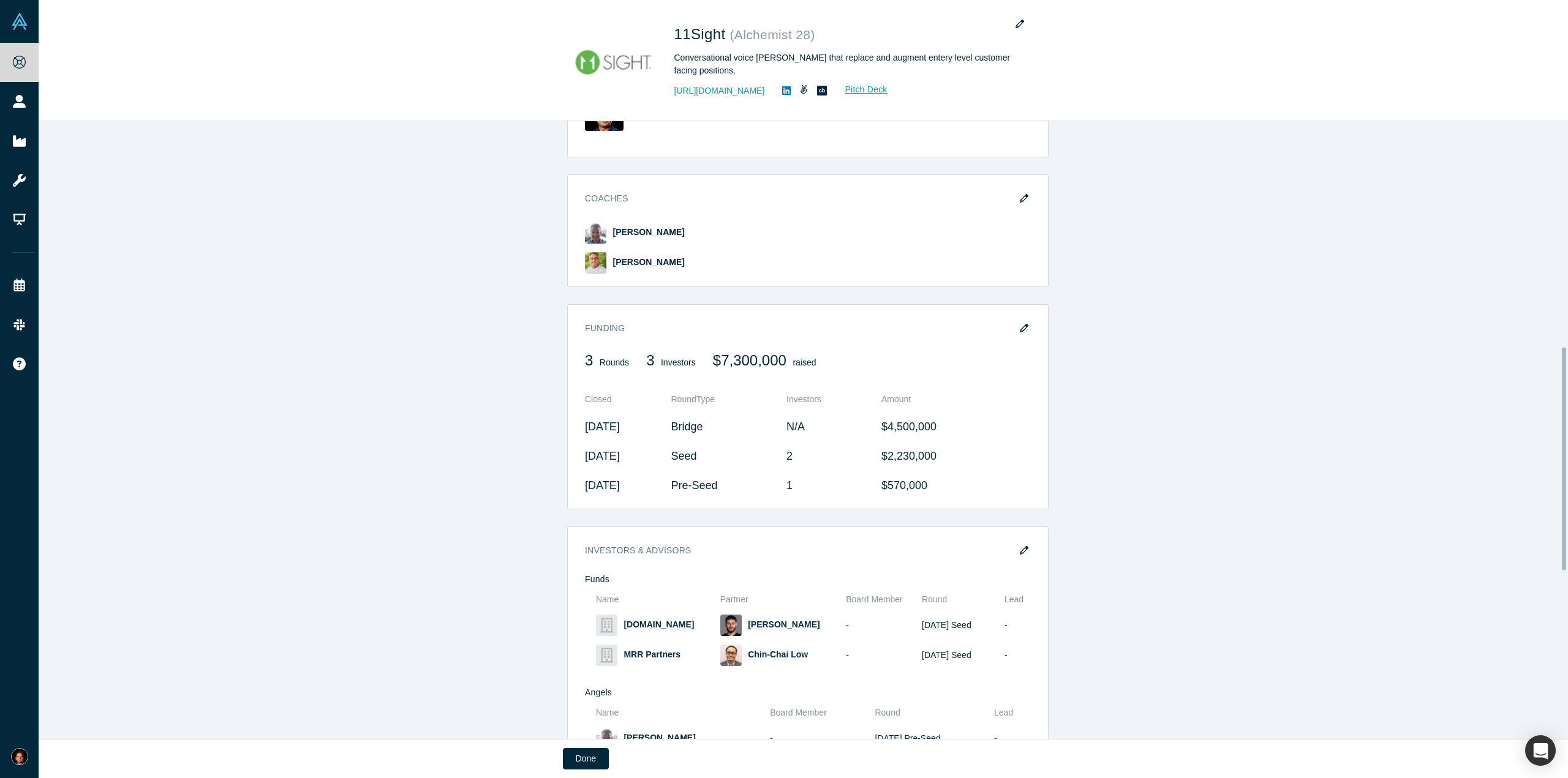
scroll to position [626, 0]
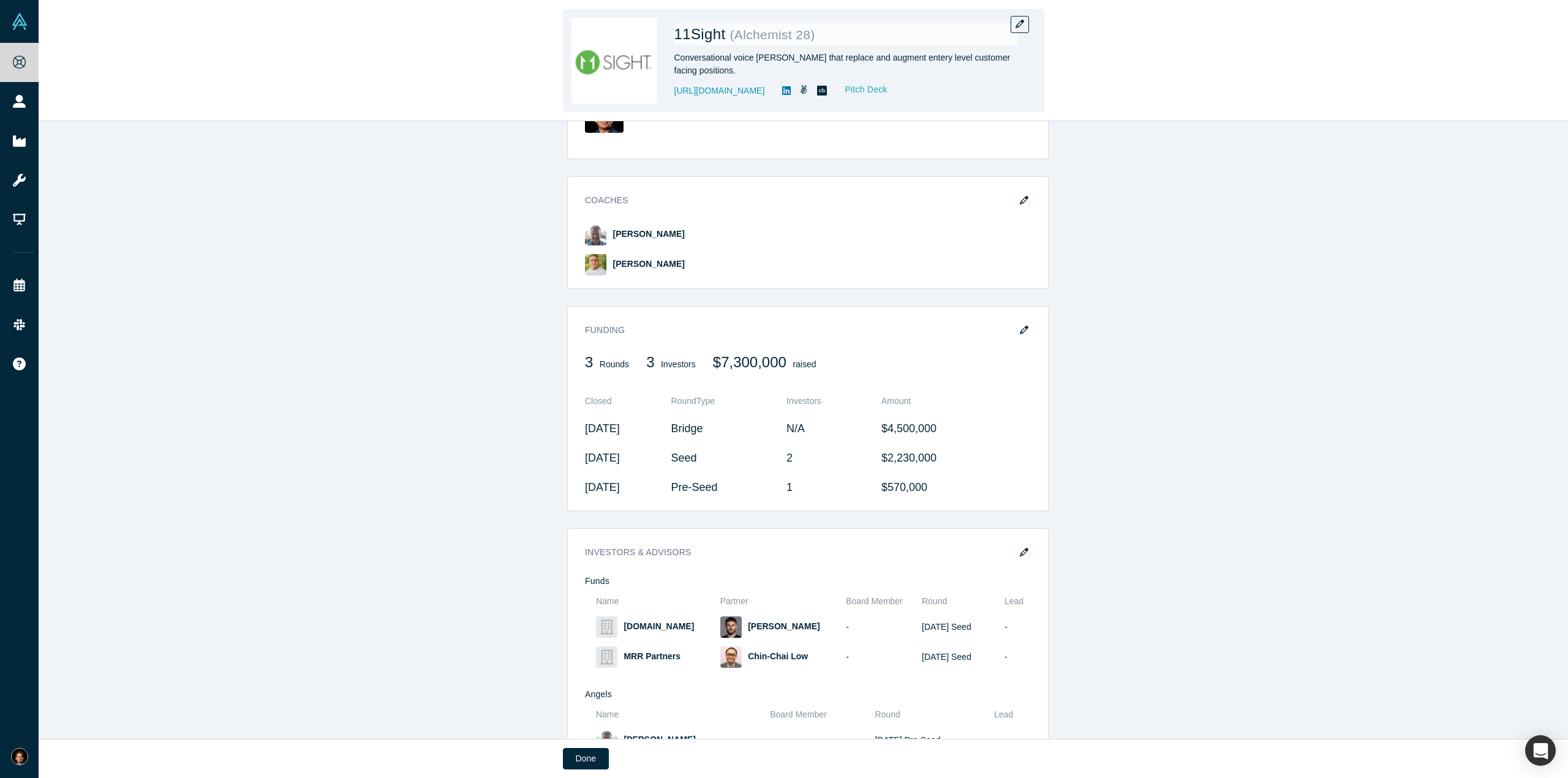
click at [854, 90] on link "Pitch Deck" at bounding box center [860, 90] width 57 height 14
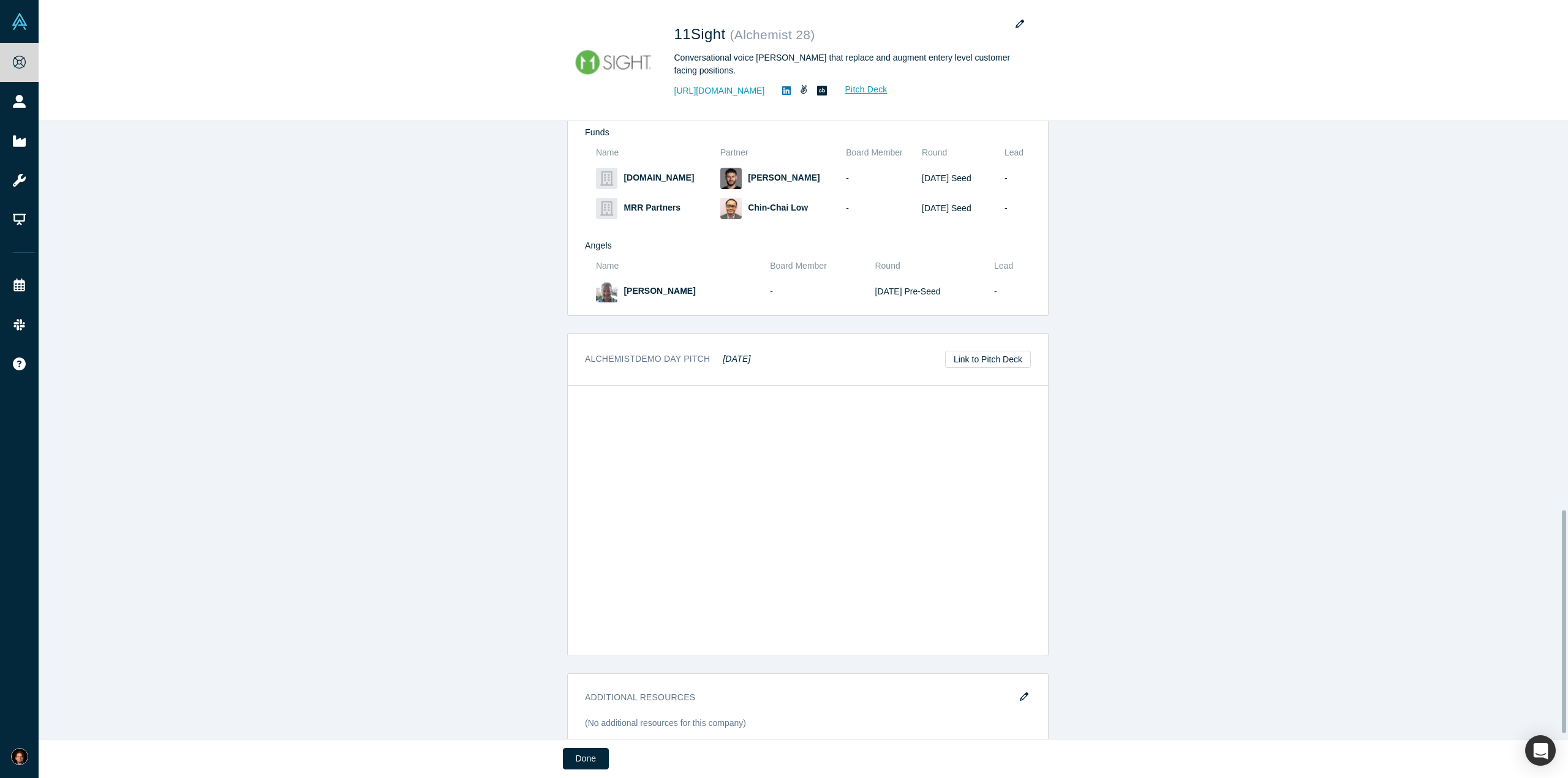
scroll to position [1096, 0]
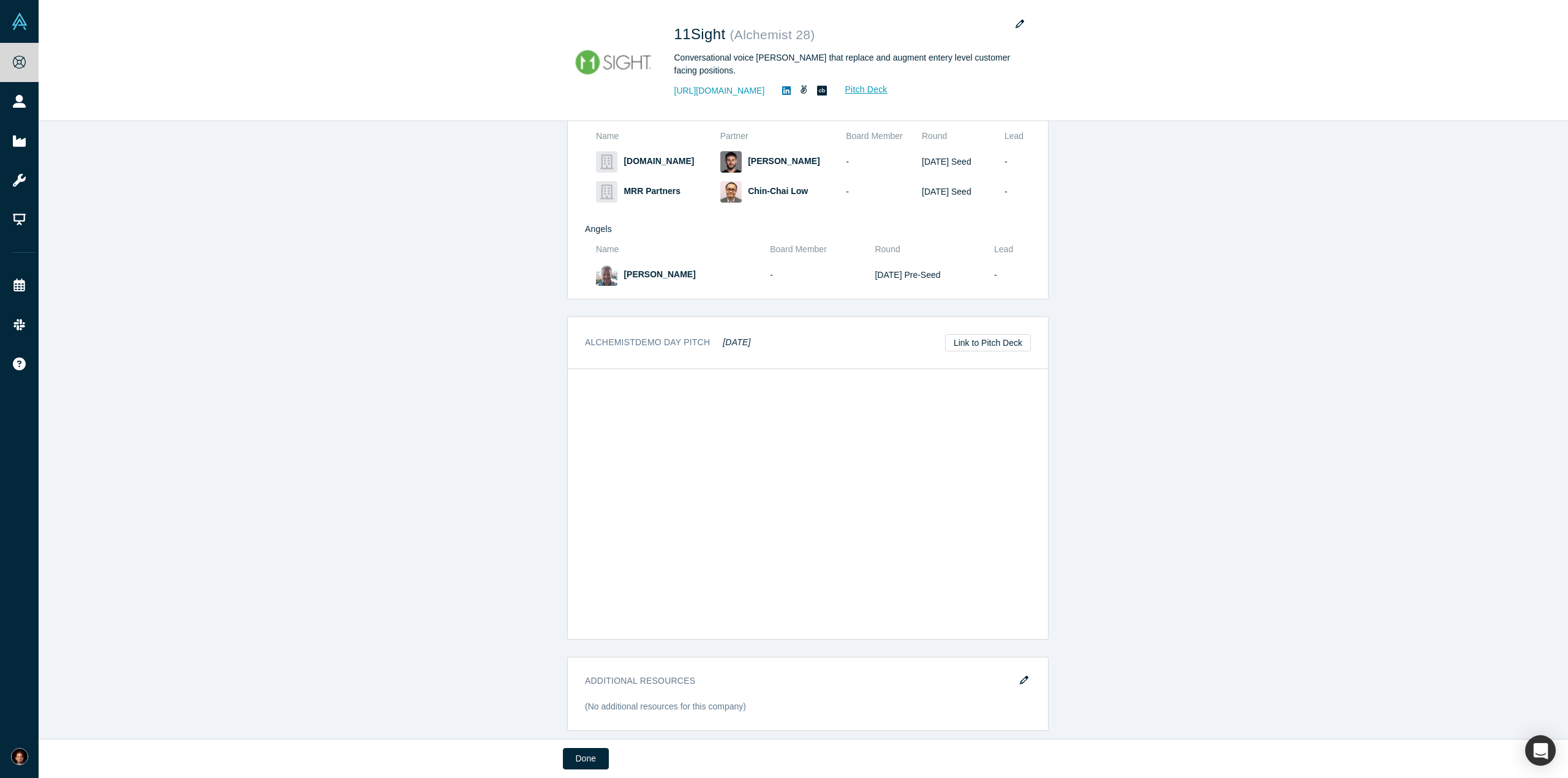
click at [400, 397] on div "STARTUP STATUS Active overview Public Link [URL][DOMAIN_NAME] Note: Public link…" at bounding box center [807, 434] width 1538 height 627
click at [349, 504] on div "STARTUP STATUS Active overview Public Link [URL][DOMAIN_NAME] Note: Public link…" at bounding box center [807, 434] width 1538 height 627
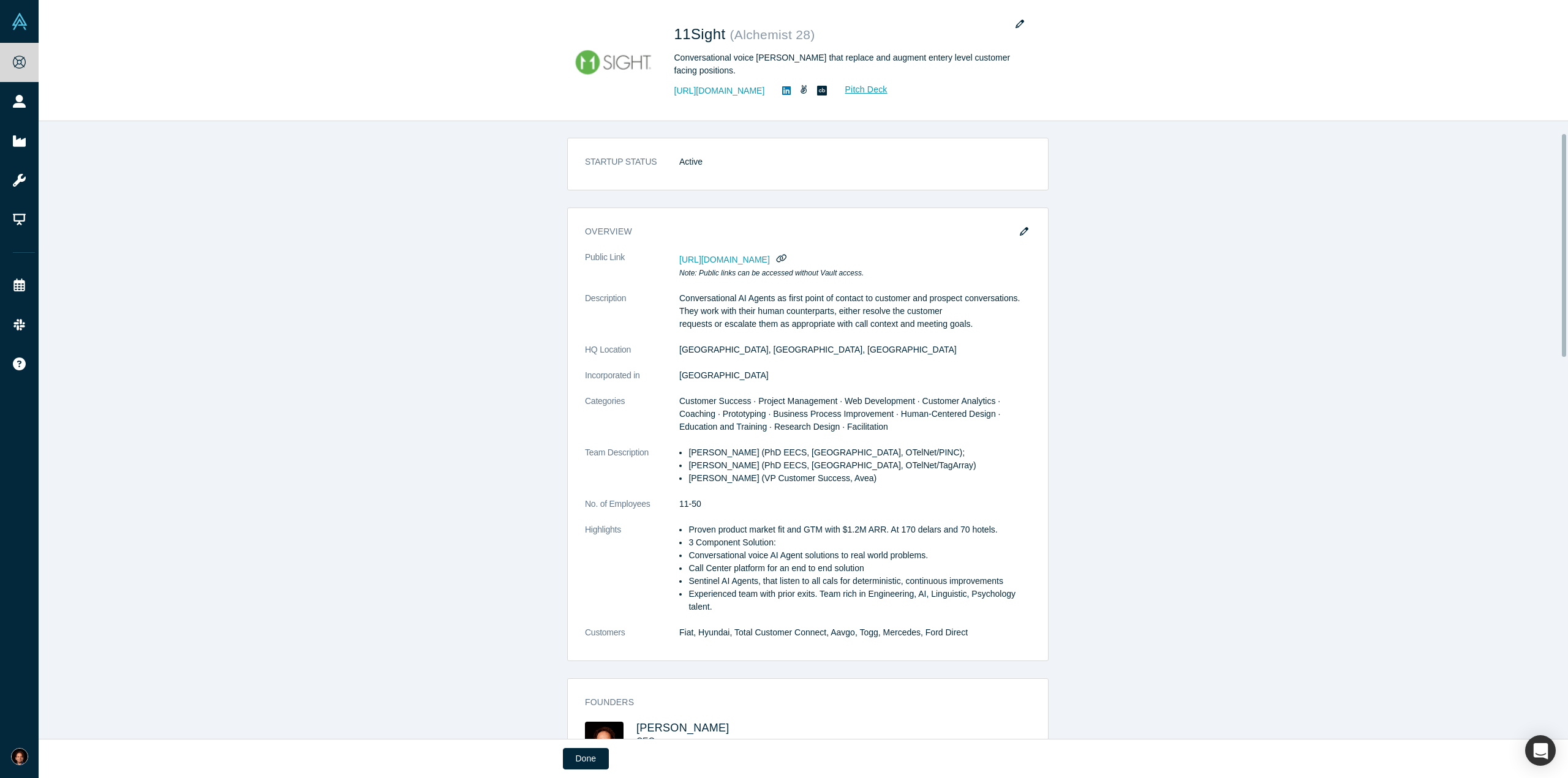
scroll to position [0, 0]
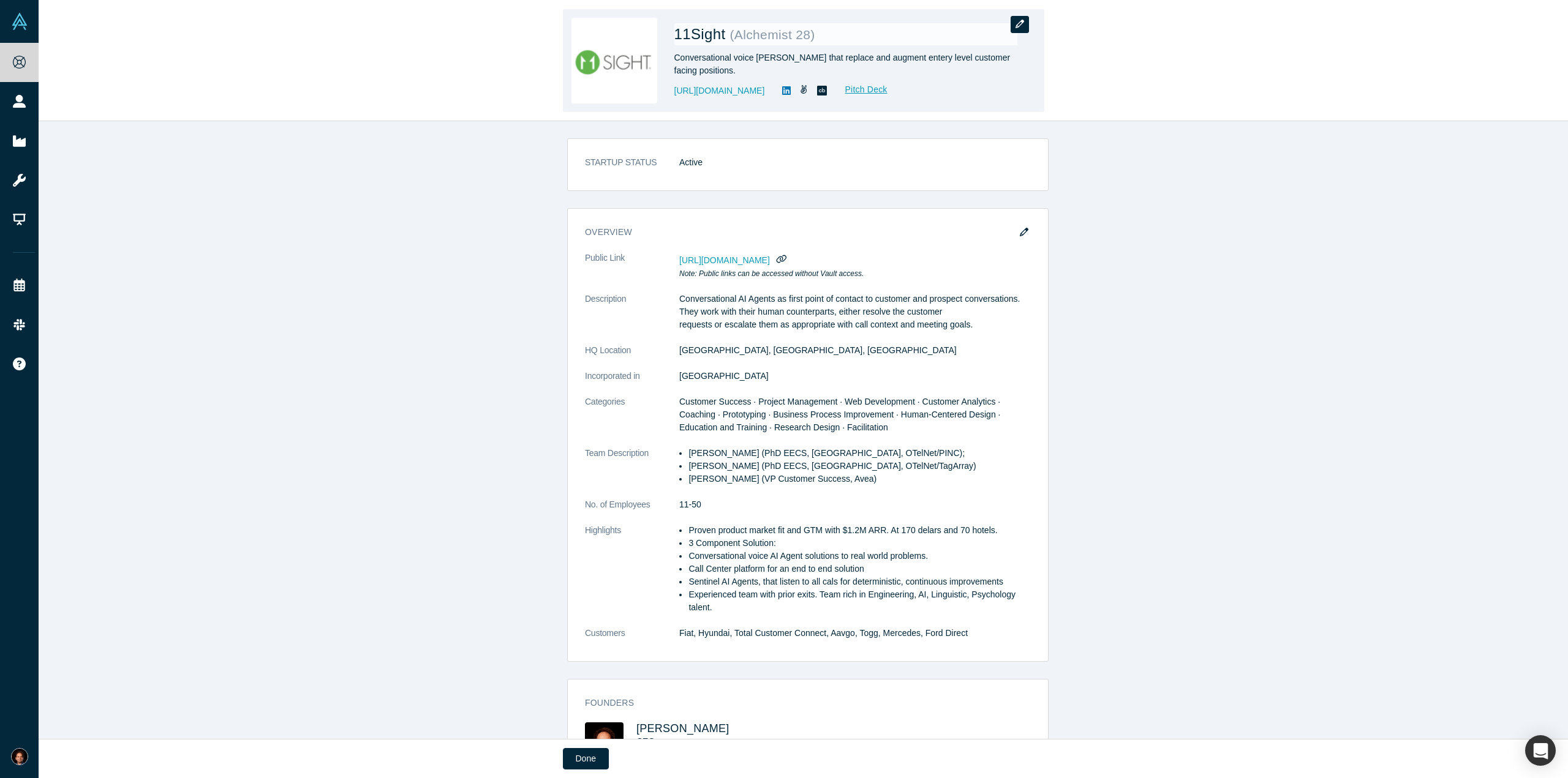
click at [1020, 22] on icon "button" at bounding box center [1020, 24] width 9 height 9
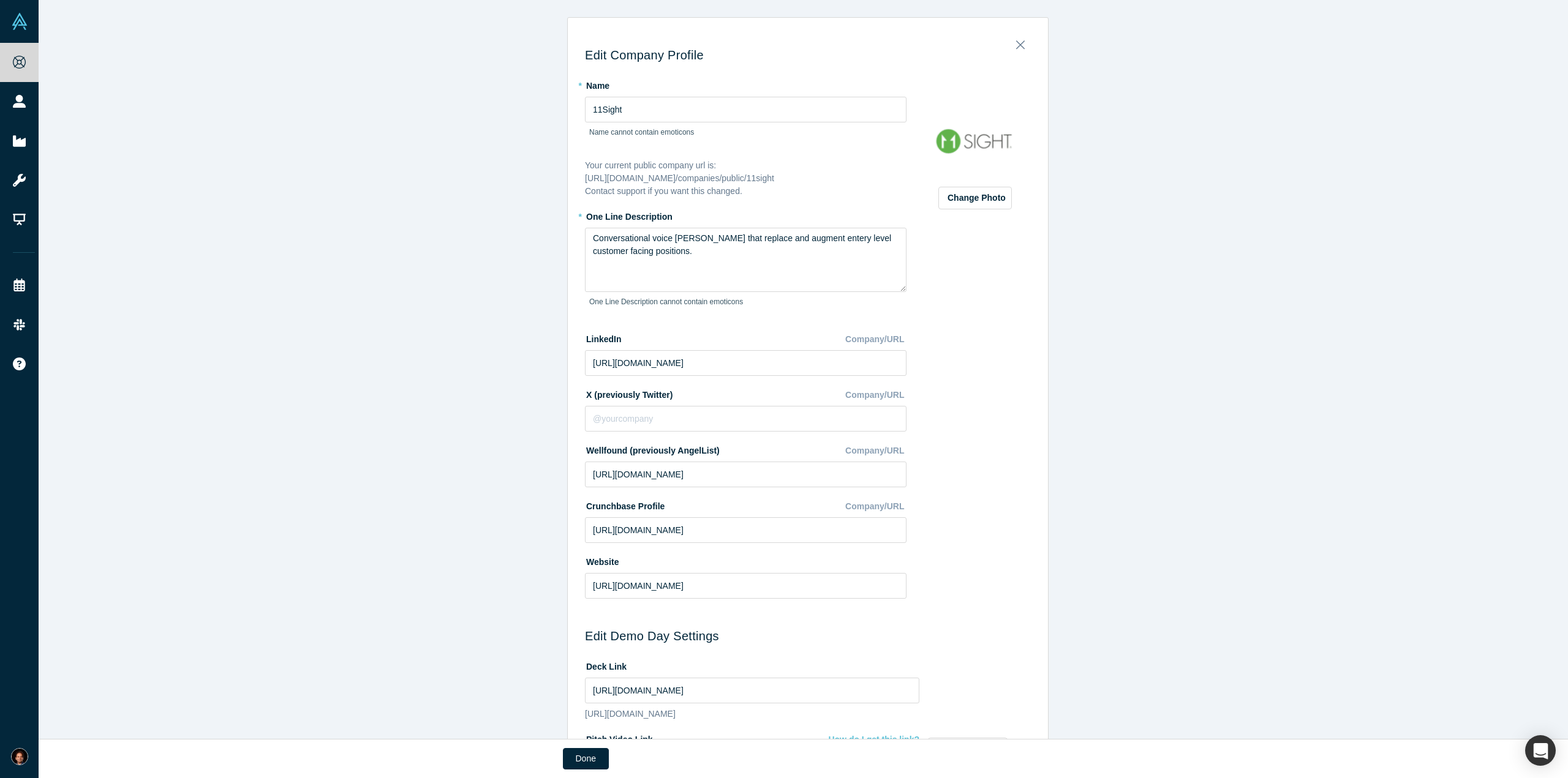
click at [1073, 355] on div "Edit Company Profile * Name 11Sight Name cannot contain emoticons Your current …" at bounding box center [807, 374] width 1538 height 748
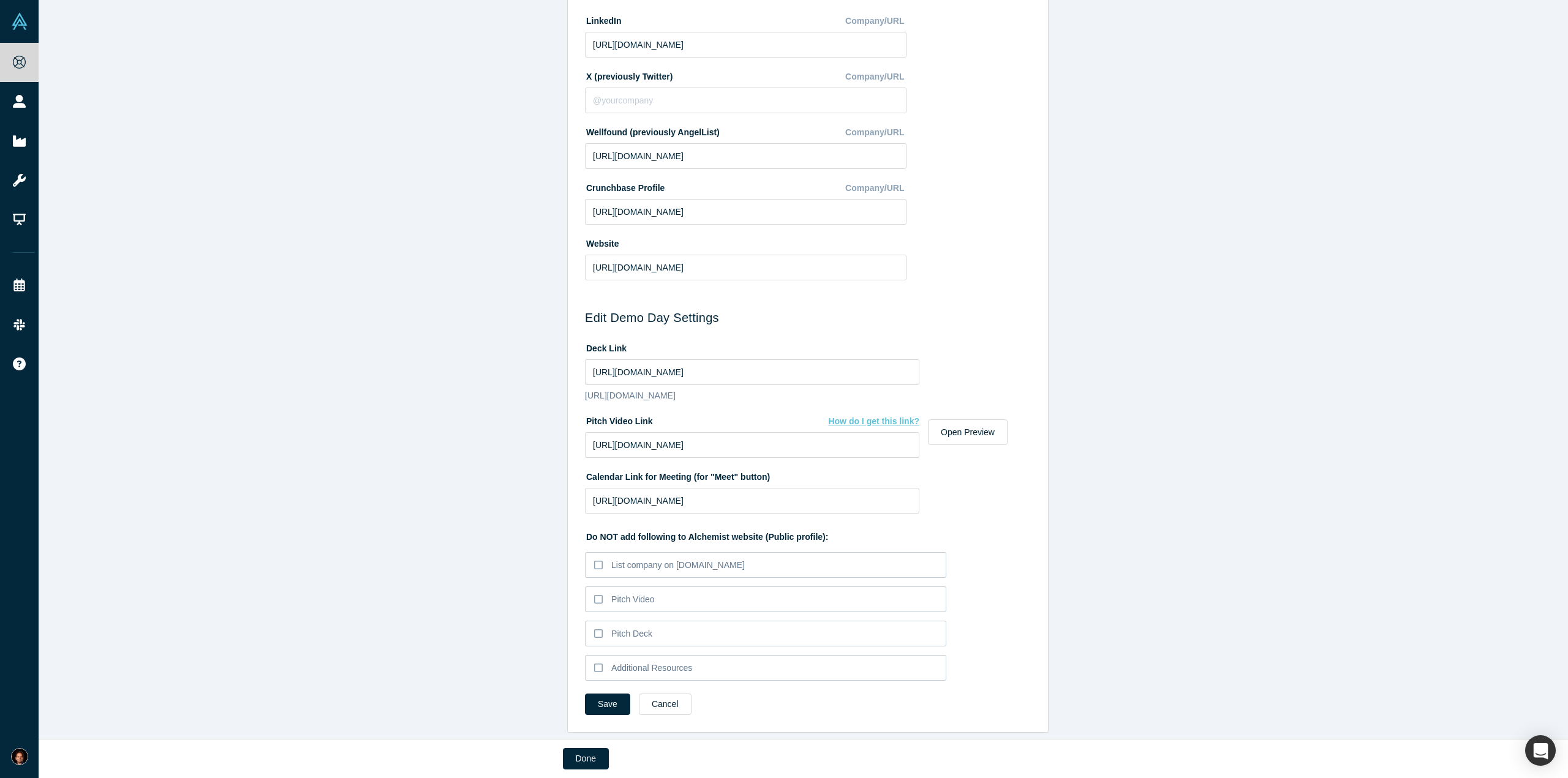
scroll to position [328, 0]
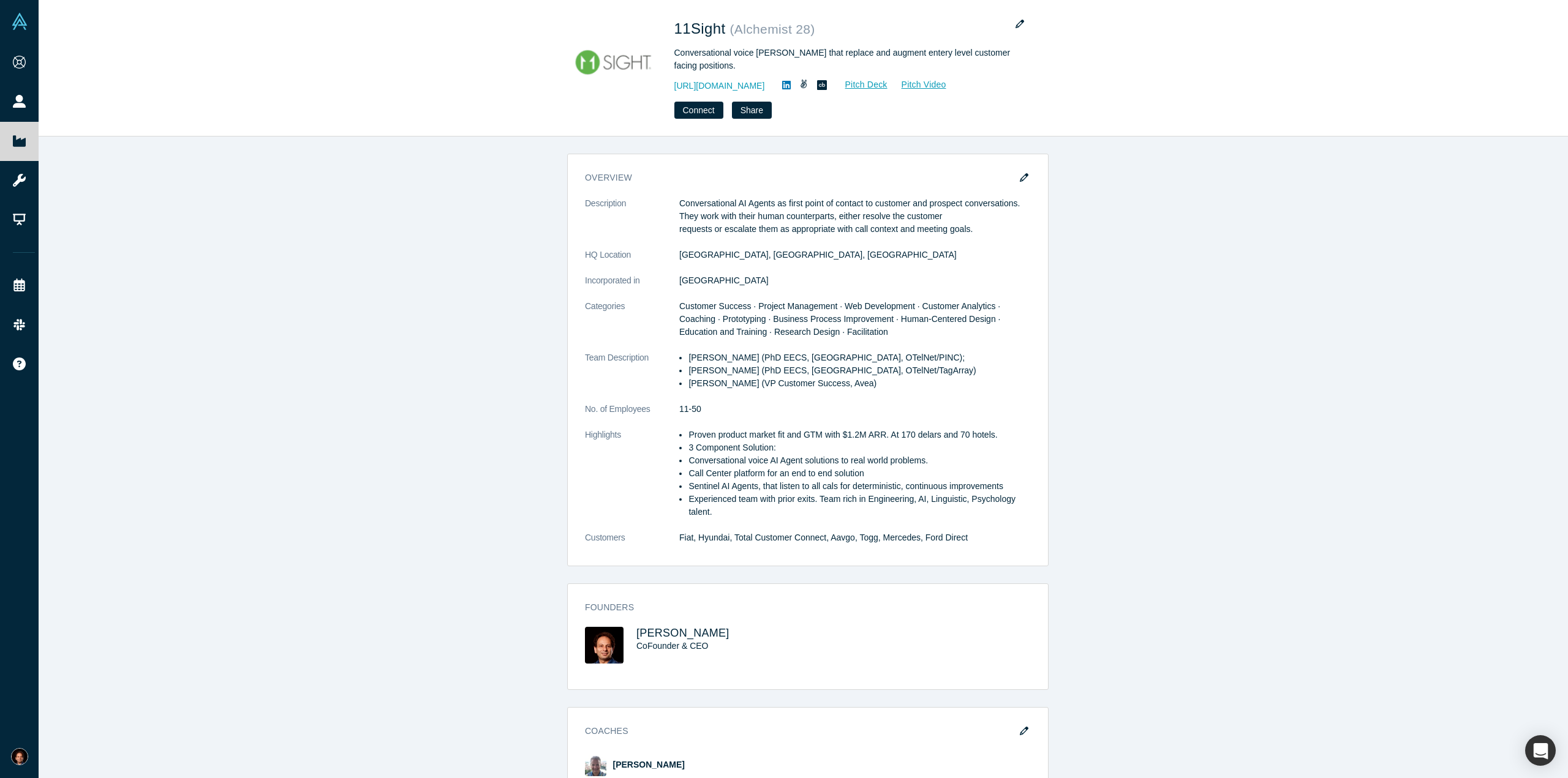
click at [1117, 259] on div "overview Description Conversational AI Agents as first point of contact to cust…" at bounding box center [807, 462] width 1538 height 651
click at [363, 352] on div "overview Description Conversational AI Agents as first point of contact to cust…" at bounding box center [807, 462] width 1538 height 651
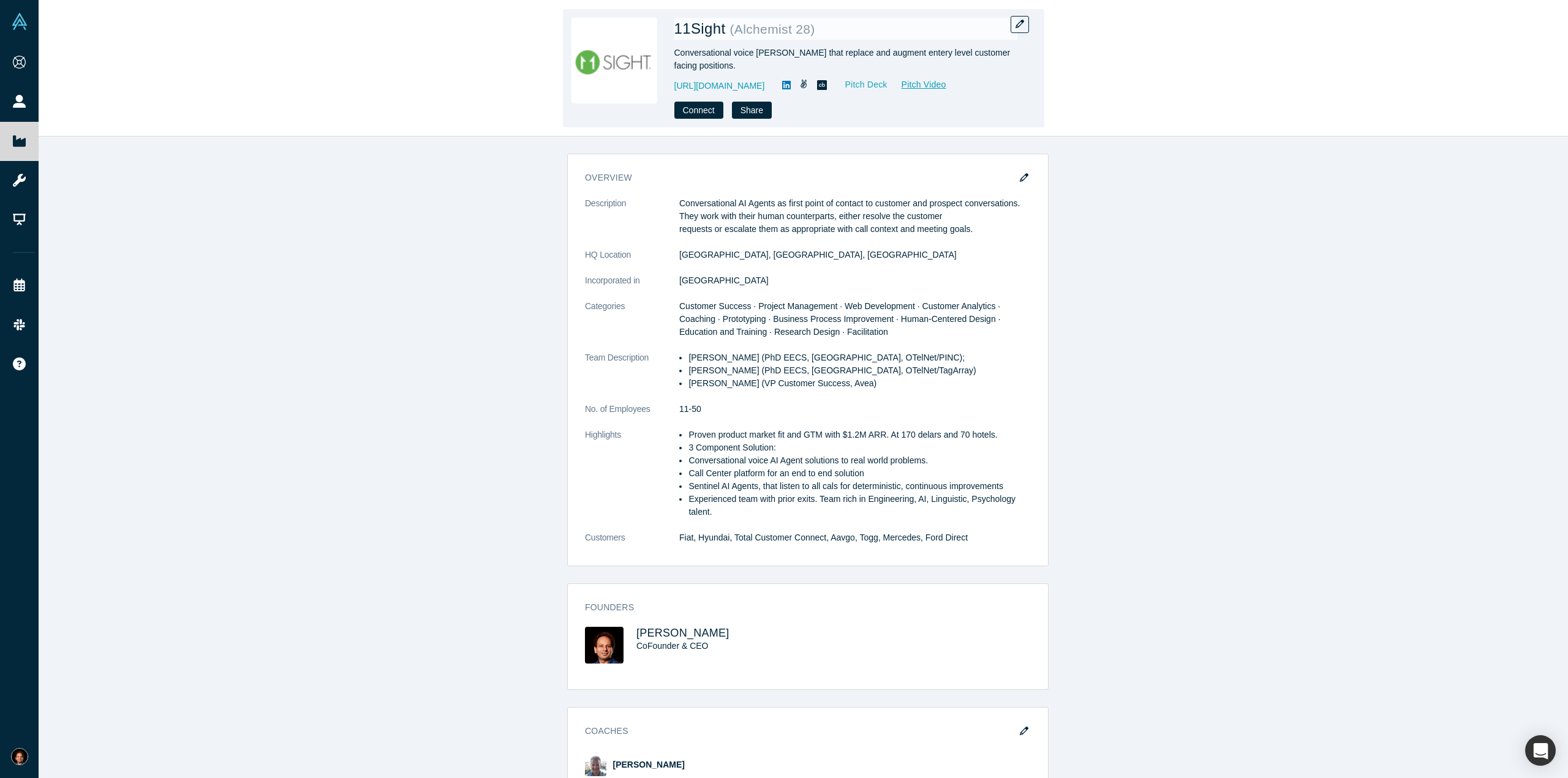
click at [846, 84] on link "Pitch Deck" at bounding box center [860, 84] width 57 height 14
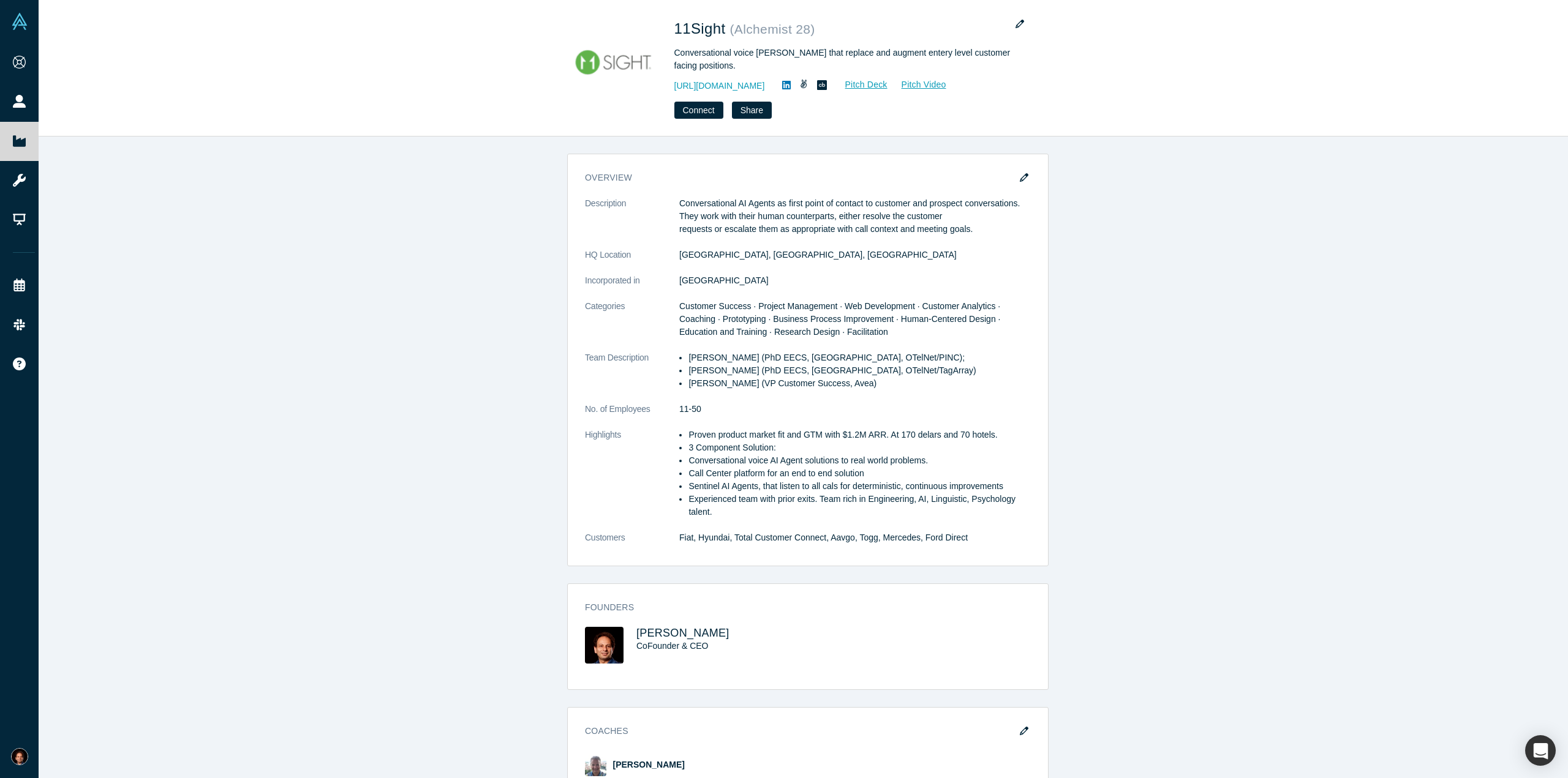
click at [420, 306] on div "overview Description Conversational AI Agents as first point of contact to cust…" at bounding box center [807, 462] width 1538 height 651
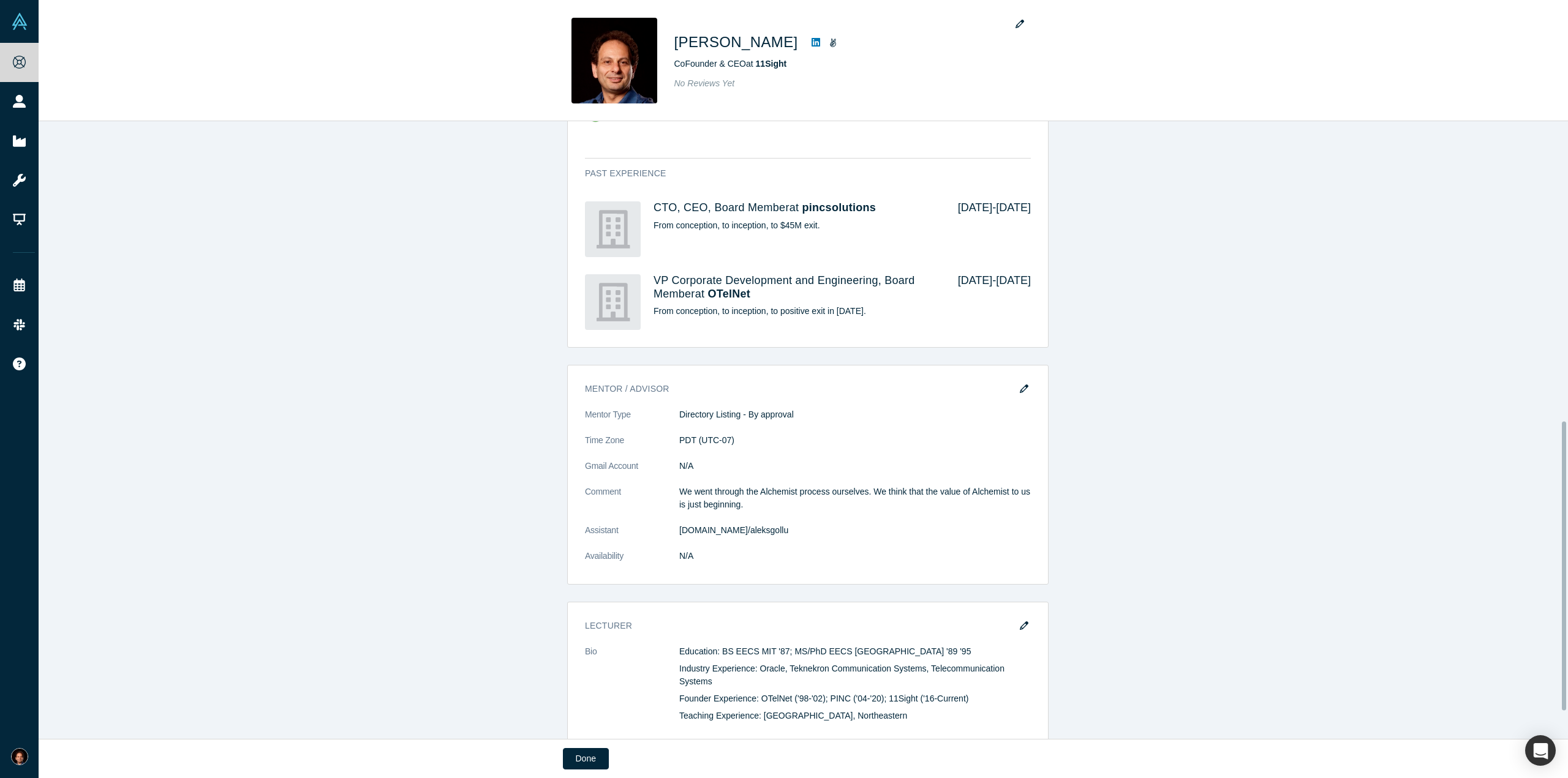
scroll to position [701, 0]
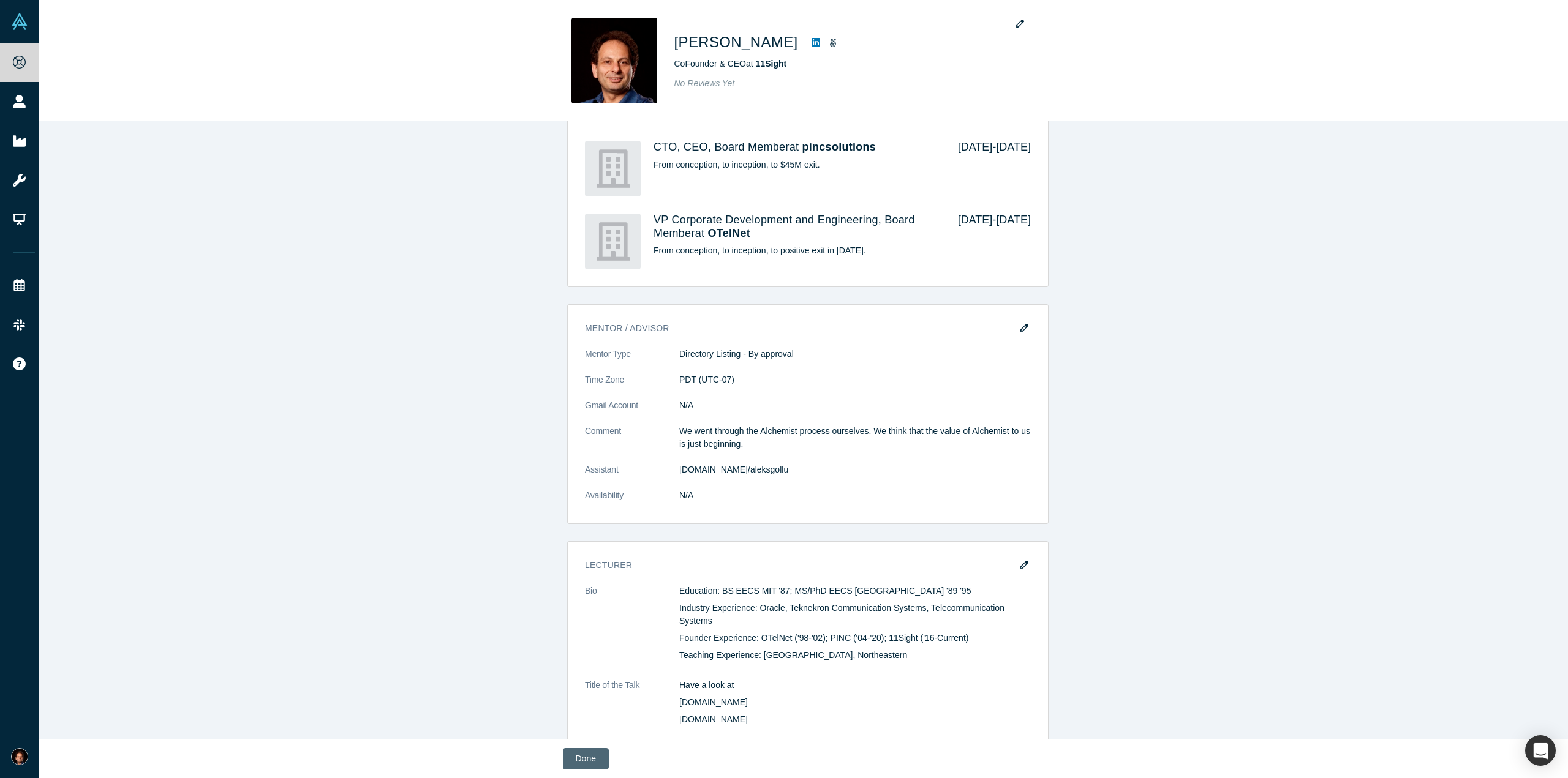
click at [573, 758] on button "Done" at bounding box center [586, 759] width 46 height 22
